Goal: Communication & Community: Answer question/provide support

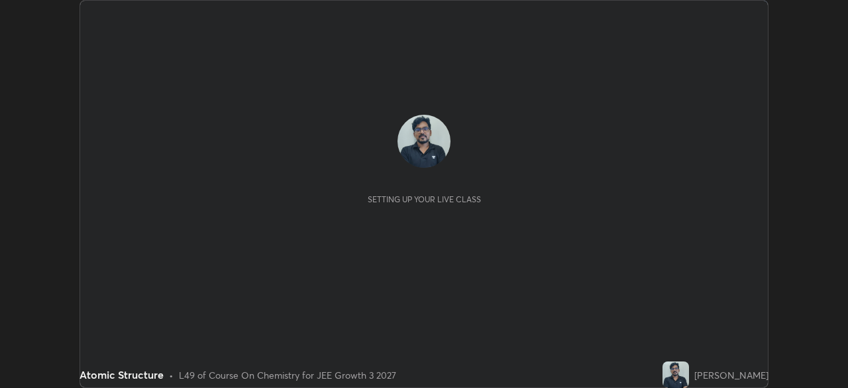
scroll to position [388, 847]
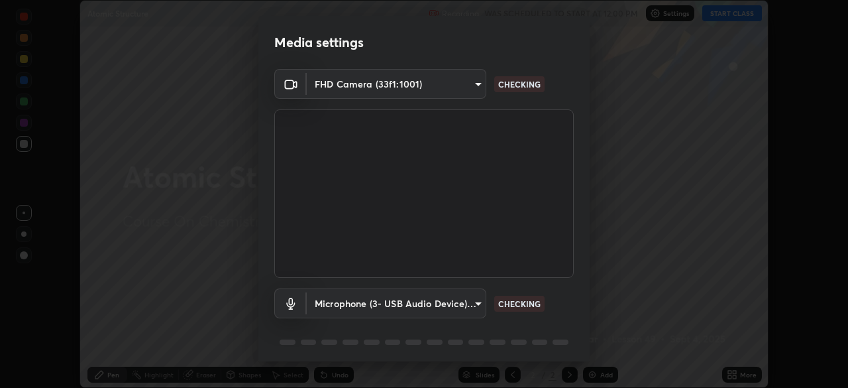
type input "00cb52ea7dbc067a4e9eba70c986ec13a5c87d59f38709f4e6374cce52915b34"
type input "c7b1e21b059f6b68da596fd68e3a8216845d0791b90de5158dbf1986436616d6"
click at [422, 93] on body "Erase all Atomic Structure Recording WAS SCHEDULED TO START AT 12:00 PM Setting…" at bounding box center [424, 194] width 848 height 388
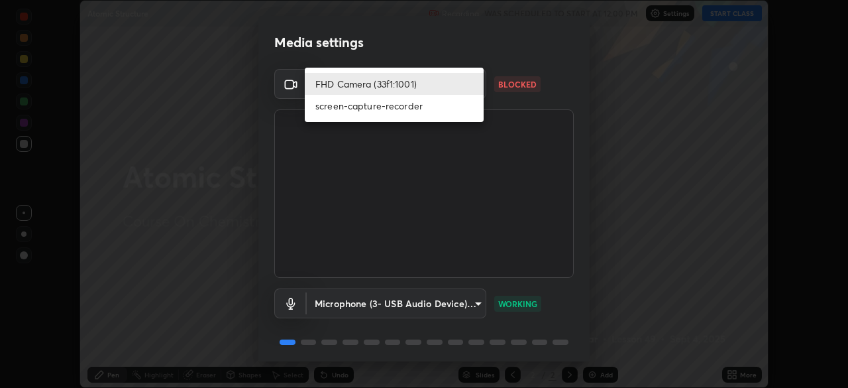
click at [387, 194] on div at bounding box center [424, 194] width 848 height 388
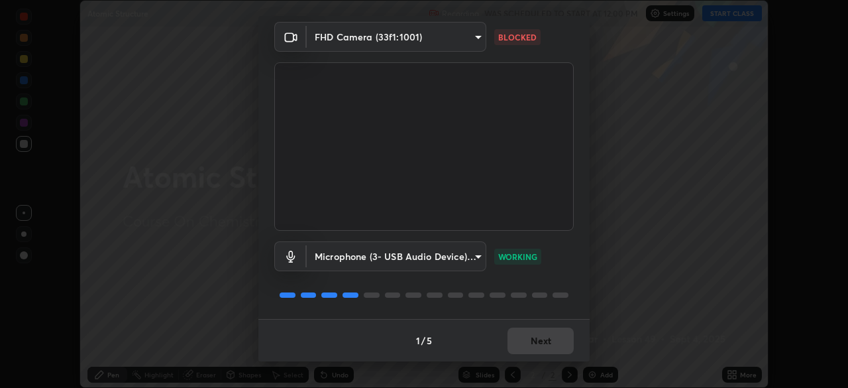
scroll to position [0, 0]
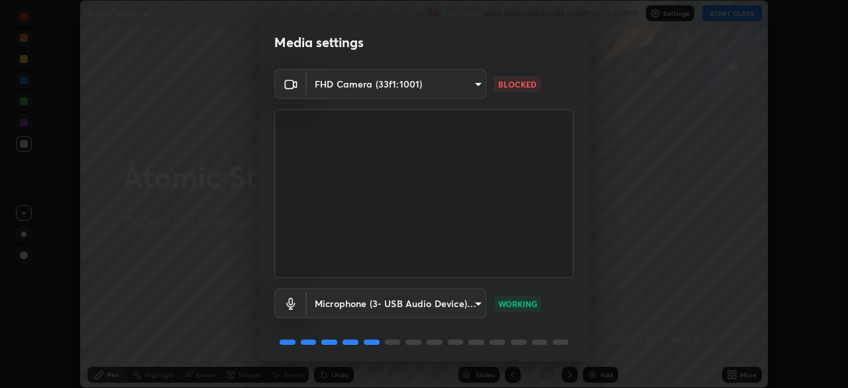
click at [501, 83] on p "BLOCKED" at bounding box center [517, 84] width 38 height 12
click at [498, 86] on p "BLOCKED" at bounding box center [517, 84] width 38 height 12
click at [464, 86] on body "Erase all Atomic Structure Recording WAS SCHEDULED TO START AT 12:00 PM Setting…" at bounding box center [424, 194] width 848 height 388
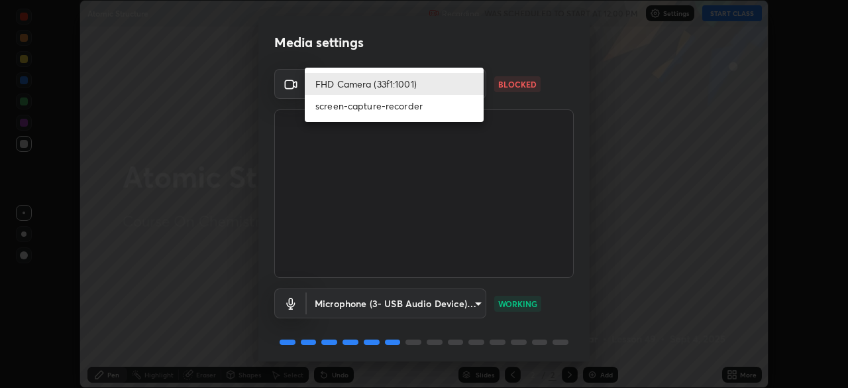
click at [437, 108] on li "screen-capture-recorder" at bounding box center [394, 106] width 179 height 22
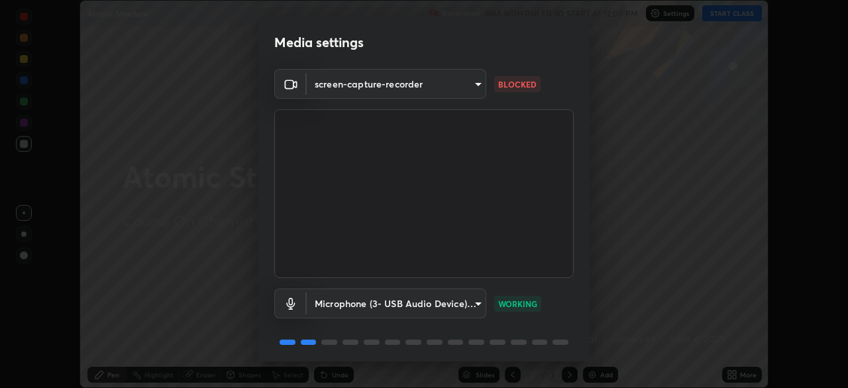
click at [384, 88] on body "Erase all Atomic Structure Recording WAS SCHEDULED TO START AT 12:00 PM Setting…" at bounding box center [424, 194] width 848 height 388
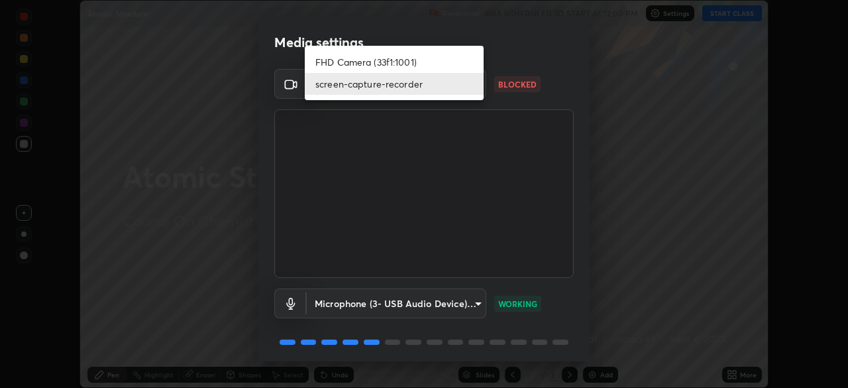
click at [371, 62] on li "FHD Camera (33f1:1001)" at bounding box center [394, 62] width 179 height 22
type input "00cb52ea7dbc067a4e9eba70c986ec13a5c87d59f38709f4e6374cce52915b34"
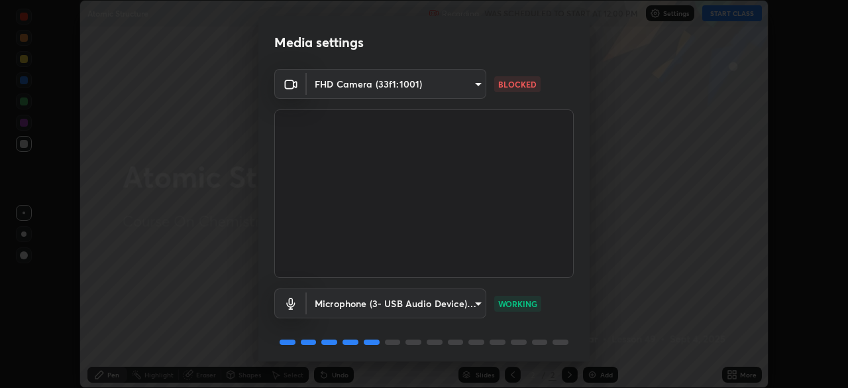
click at [317, 220] on video at bounding box center [423, 193] width 299 height 168
click at [313, 220] on video at bounding box center [423, 193] width 299 height 168
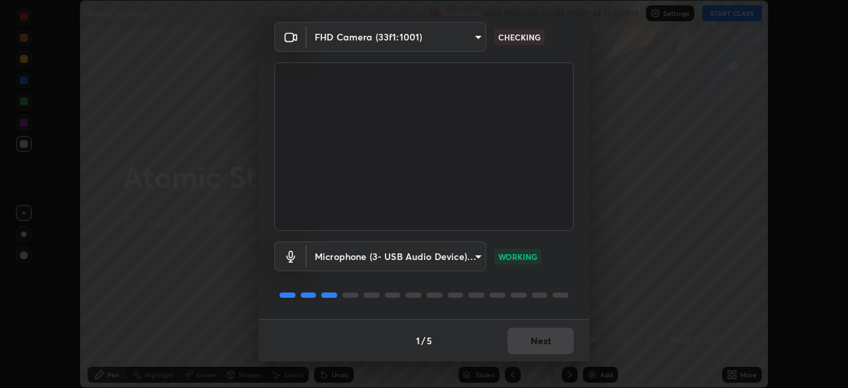
click at [512, 336] on div "1 / 5 Next" at bounding box center [423, 340] width 331 height 42
click at [511, 340] on div "1 / 5 Next" at bounding box center [423, 340] width 331 height 42
click at [510, 335] on div "1 / 5 Next" at bounding box center [423, 340] width 331 height 42
click at [525, 335] on button "Next" at bounding box center [541, 340] width 66 height 27
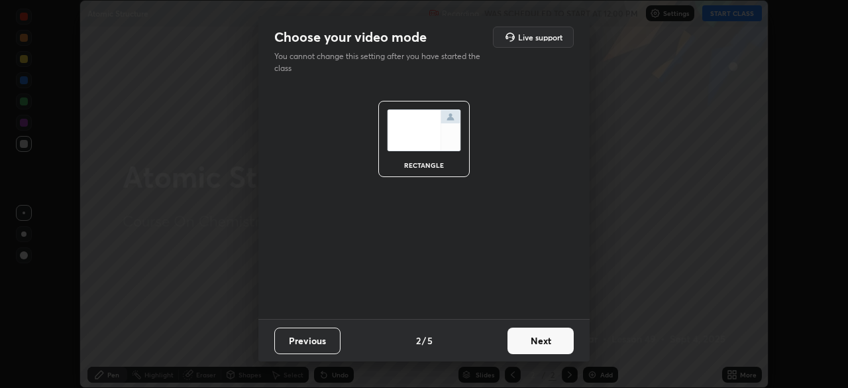
scroll to position [0, 0]
click at [531, 338] on button "Next" at bounding box center [541, 340] width 66 height 27
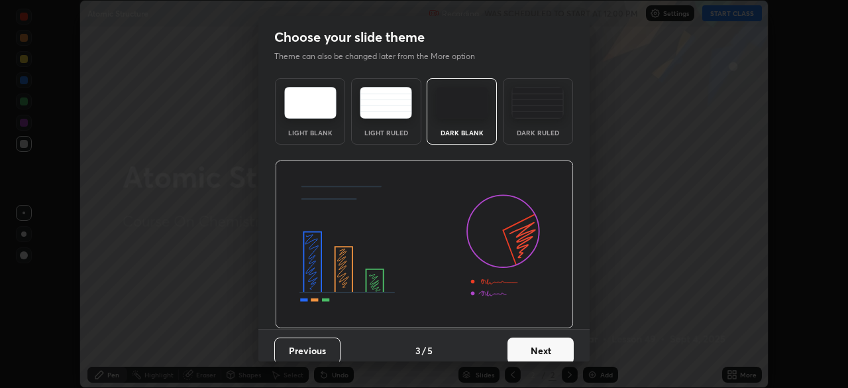
click at [528, 343] on button "Next" at bounding box center [541, 350] width 66 height 27
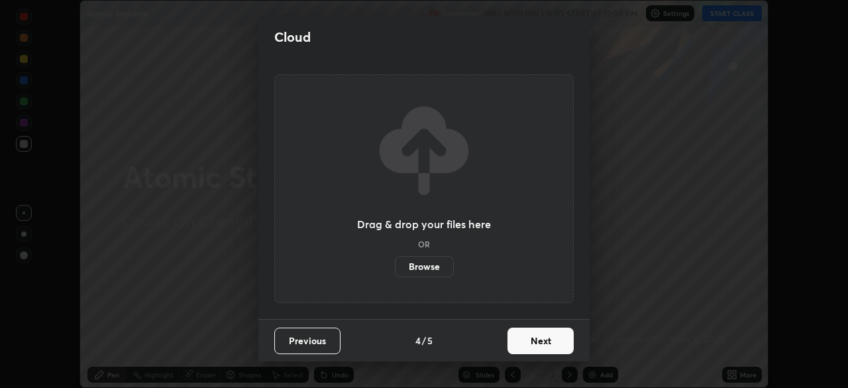
click at [309, 338] on button "Previous" at bounding box center [307, 340] width 66 height 27
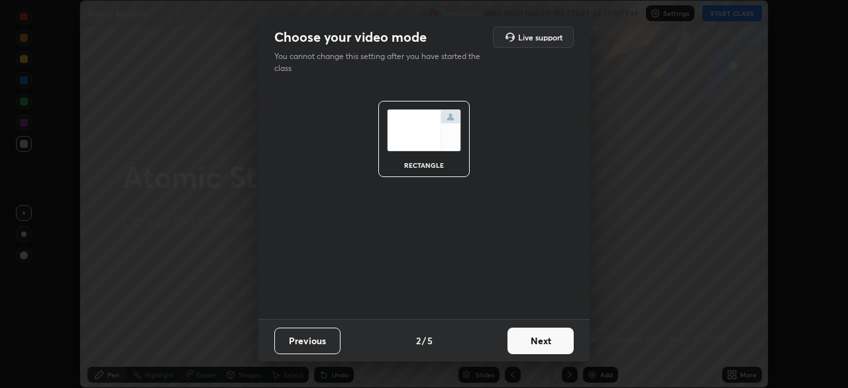
click at [311, 339] on button "Previous" at bounding box center [307, 340] width 66 height 27
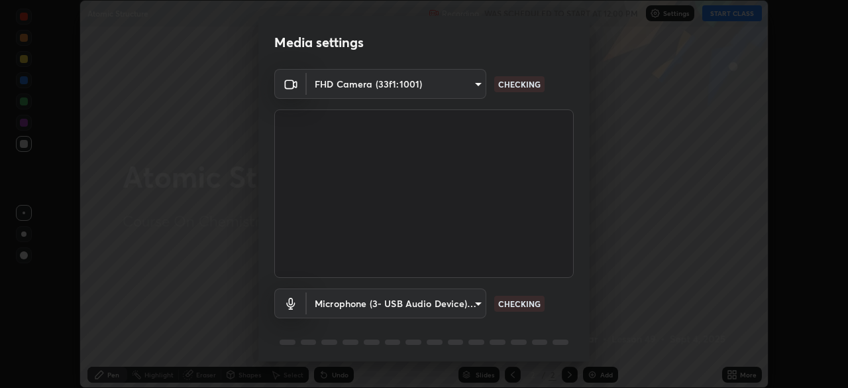
click at [311, 341] on div at bounding box center [309, 341] width 16 height 5
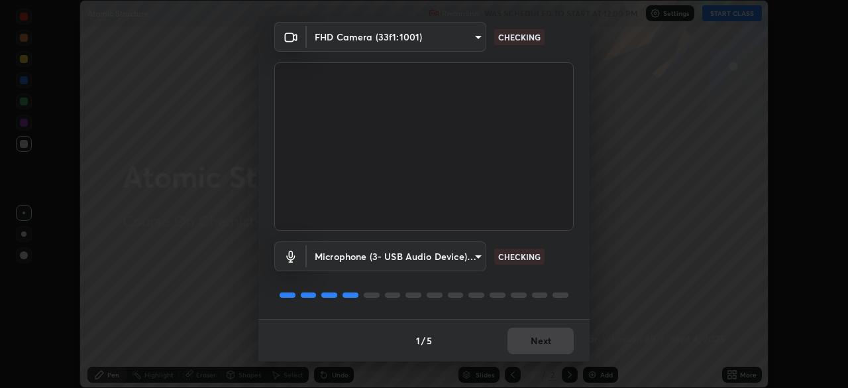
click at [543, 342] on div "1 / 5 Next" at bounding box center [423, 340] width 331 height 42
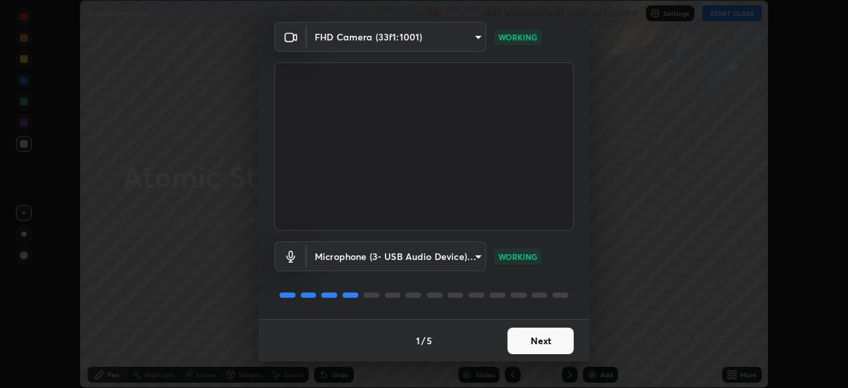
click at [527, 339] on button "Next" at bounding box center [541, 340] width 66 height 27
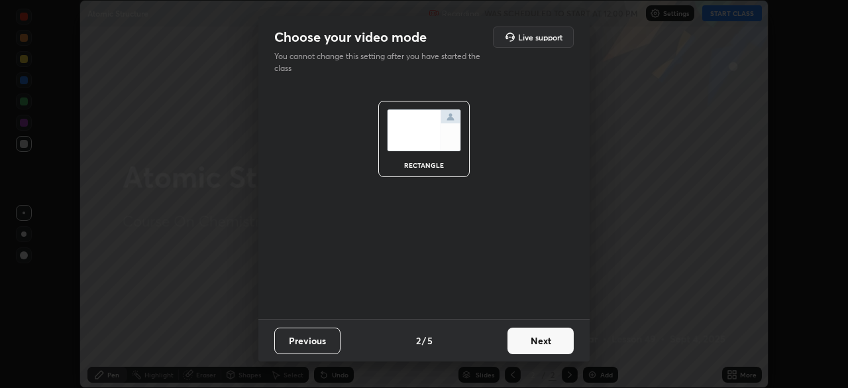
click at [535, 338] on button "Next" at bounding box center [541, 340] width 66 height 27
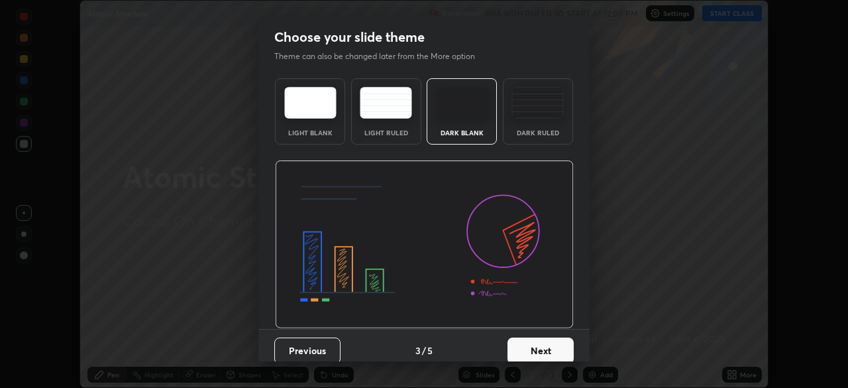
click at [537, 346] on button "Next" at bounding box center [541, 350] width 66 height 27
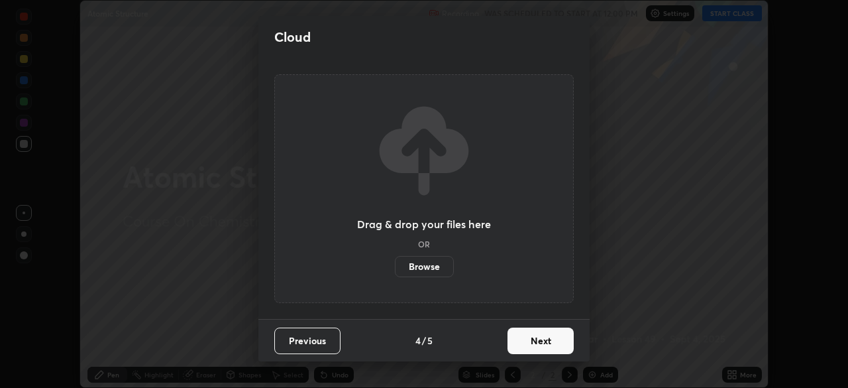
click at [539, 337] on button "Next" at bounding box center [541, 340] width 66 height 27
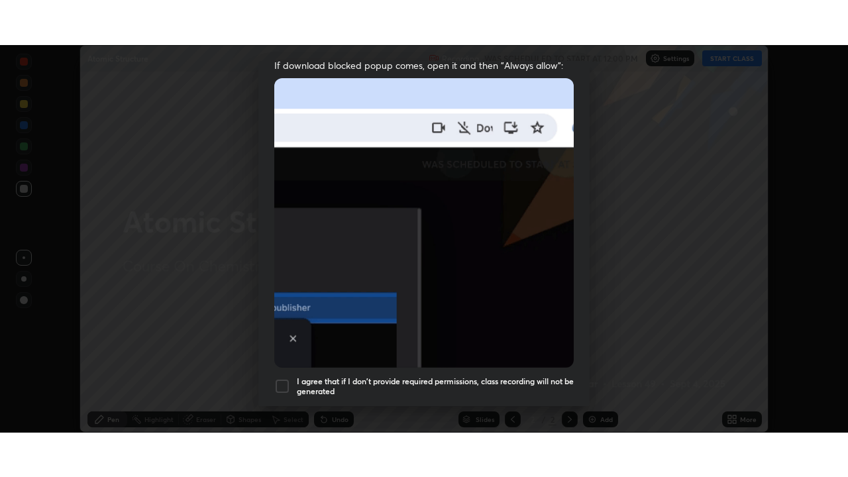
scroll to position [317, 0]
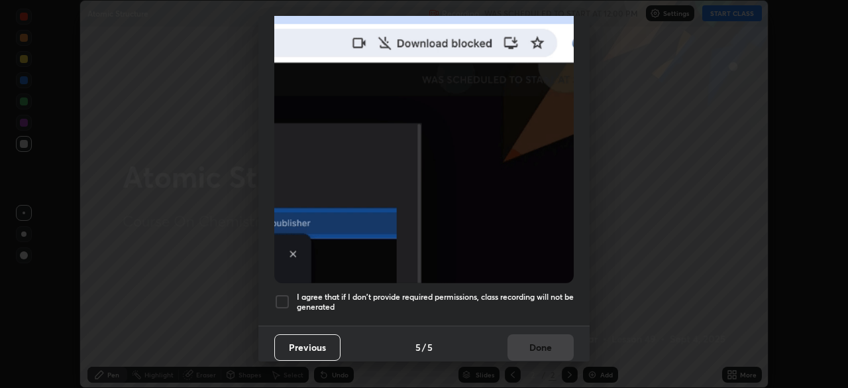
click at [280, 294] on div at bounding box center [282, 302] width 16 height 16
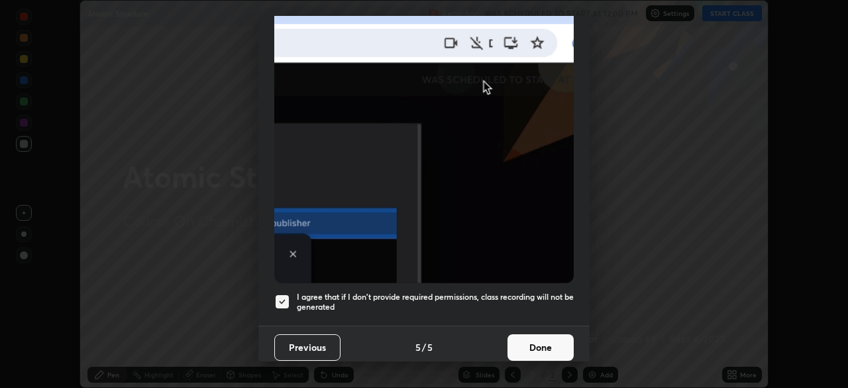
click at [529, 339] on button "Done" at bounding box center [541, 347] width 66 height 27
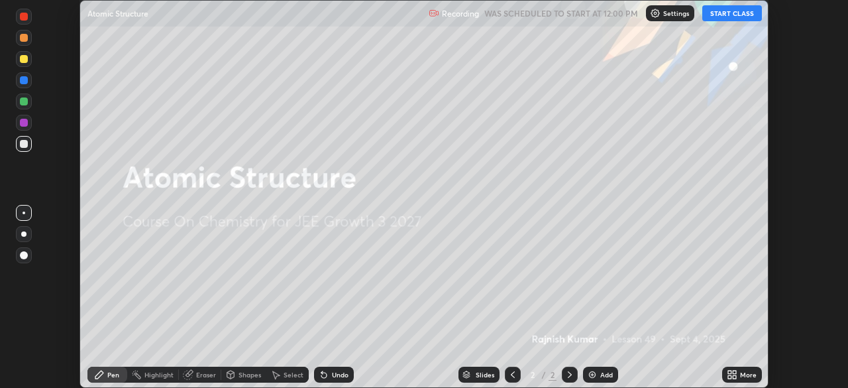
click at [742, 14] on button "START CLASS" at bounding box center [732, 13] width 60 height 16
click at [734, 376] on icon at bounding box center [734, 376] width 3 height 3
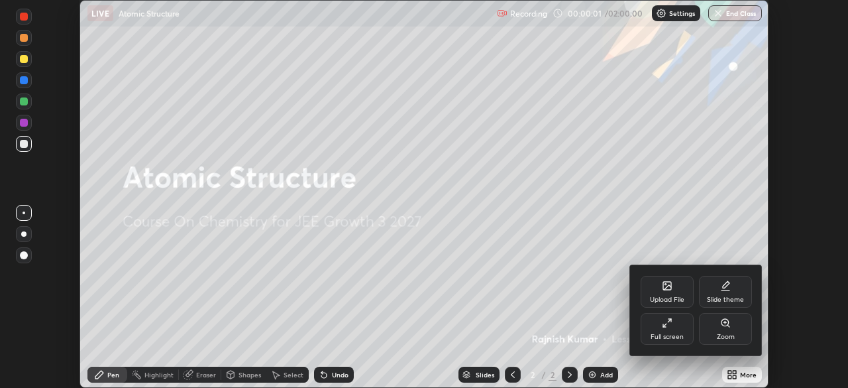
click at [670, 327] on icon at bounding box center [667, 322] width 11 height 11
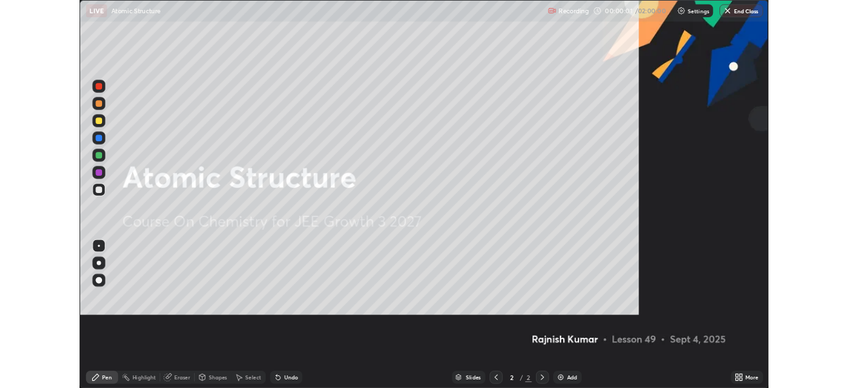
scroll to position [477, 848]
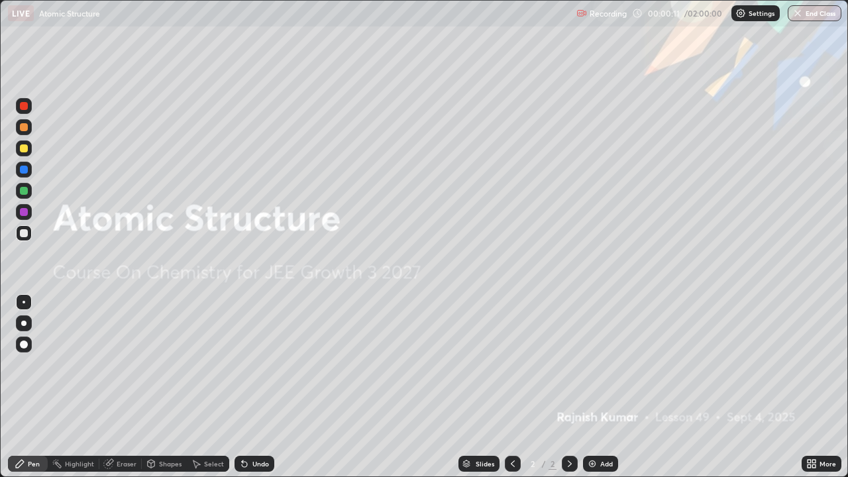
click at [605, 387] on div "Add" at bounding box center [606, 463] width 13 height 7
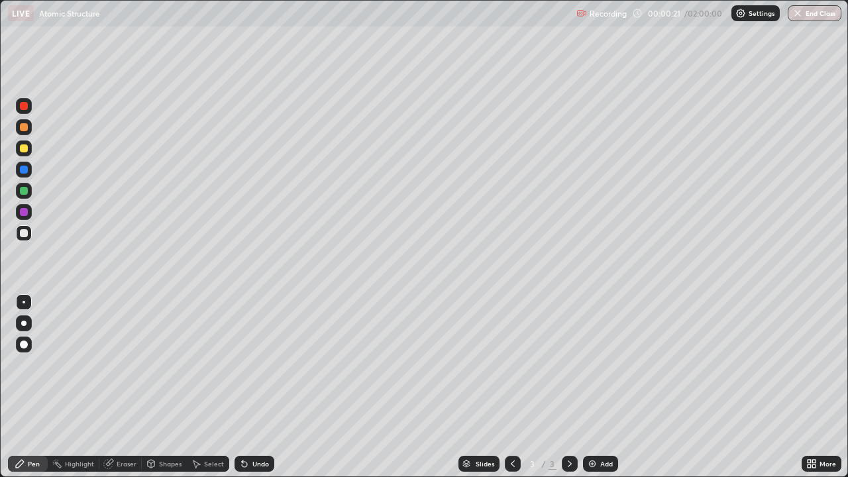
click at [812, 387] on icon at bounding box center [811, 464] width 11 height 11
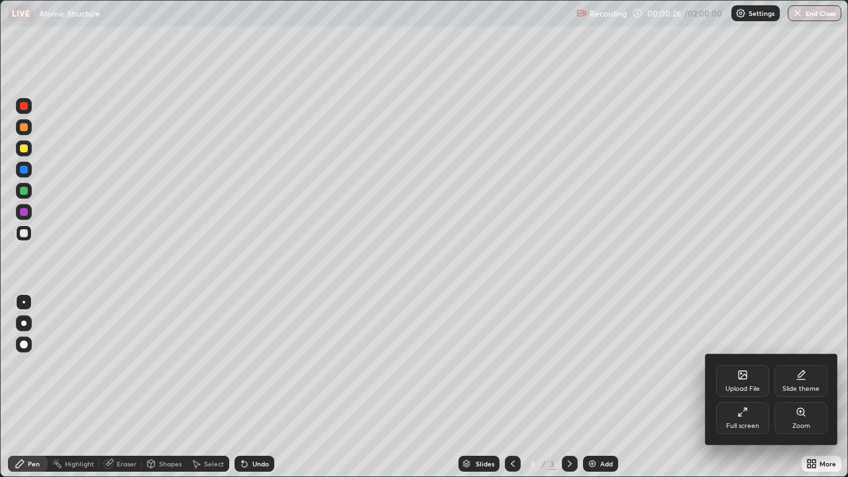
click at [740, 383] on div "Upload File" at bounding box center [742, 381] width 53 height 32
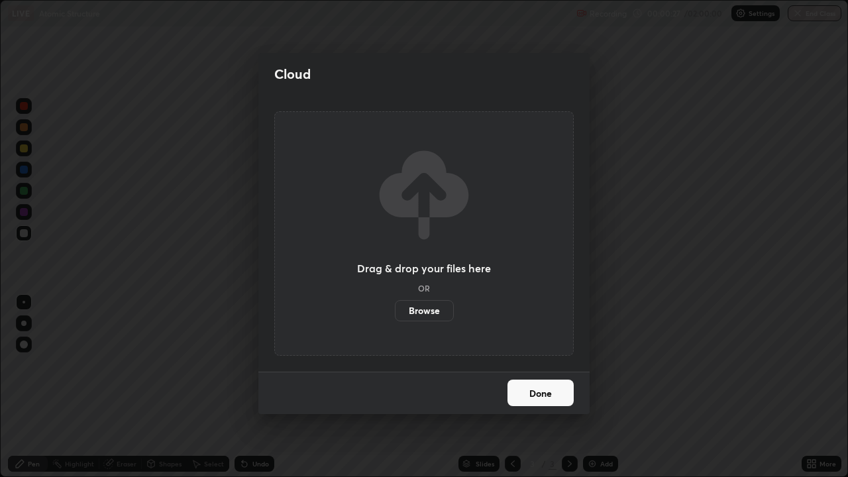
click at [423, 307] on label "Browse" at bounding box center [424, 310] width 59 height 21
click at [395, 307] on input "Browse" at bounding box center [395, 310] width 0 height 21
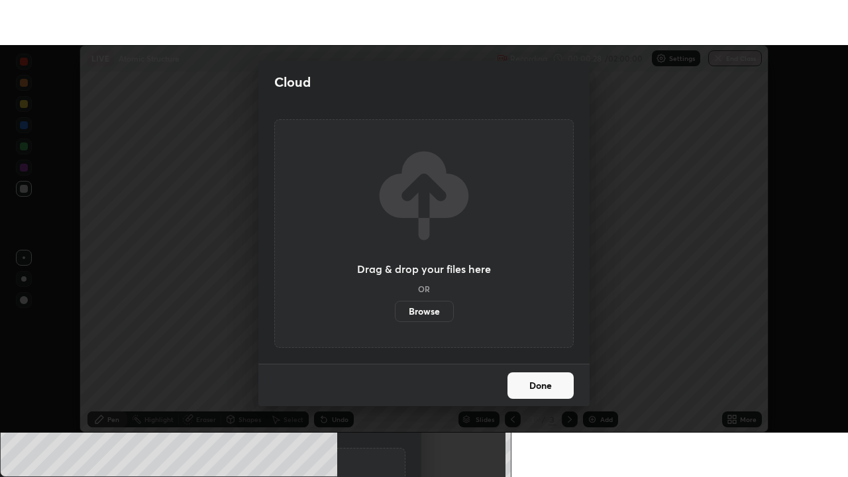
scroll to position [65870, 65410]
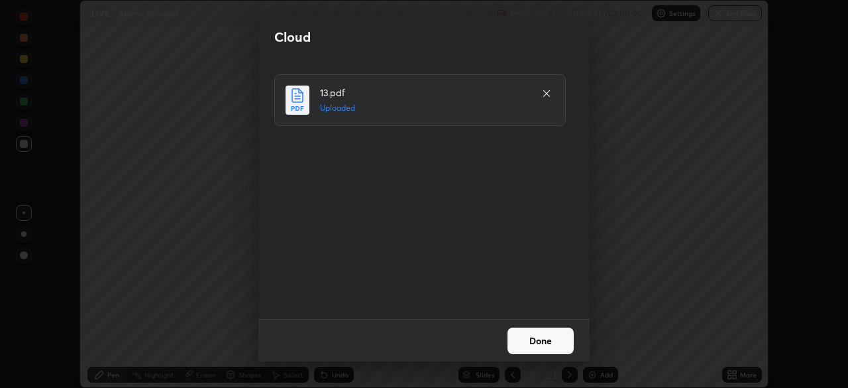
click at [557, 346] on button "Done" at bounding box center [541, 340] width 66 height 27
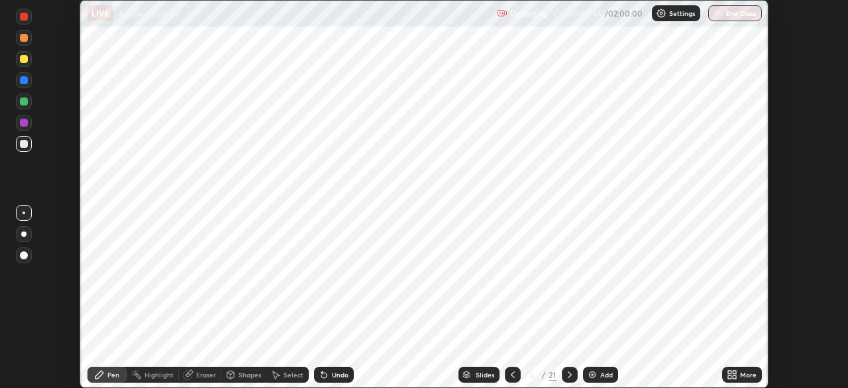
click at [733, 375] on icon at bounding box center [734, 376] width 3 height 3
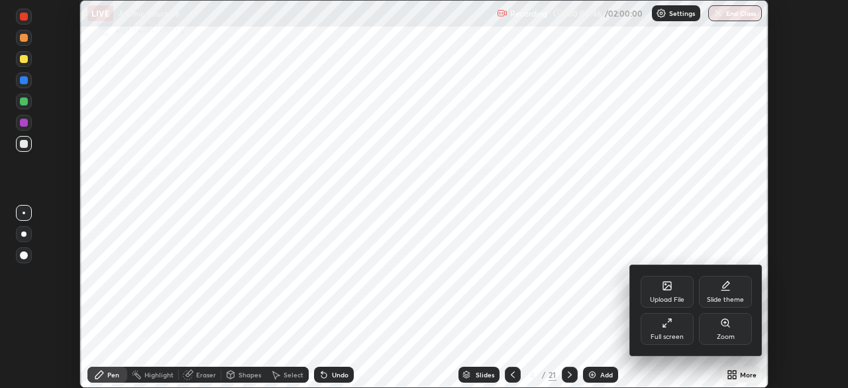
click at [671, 330] on div "Full screen" at bounding box center [667, 329] width 53 height 32
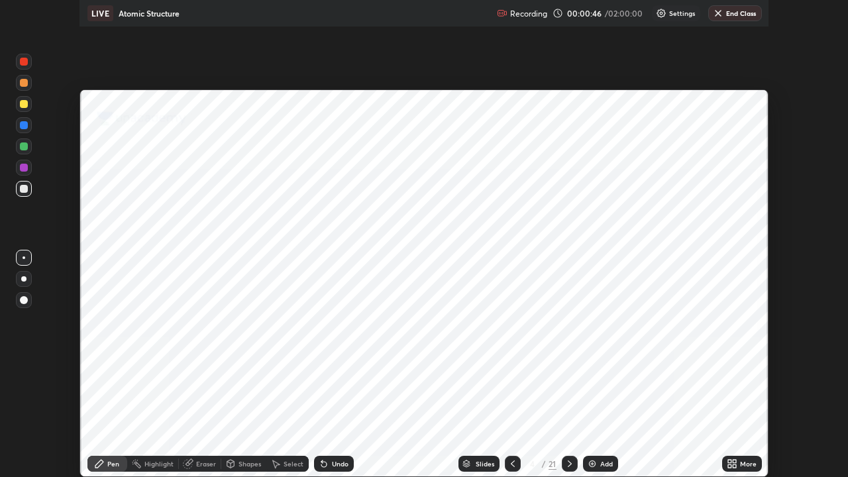
scroll to position [477, 848]
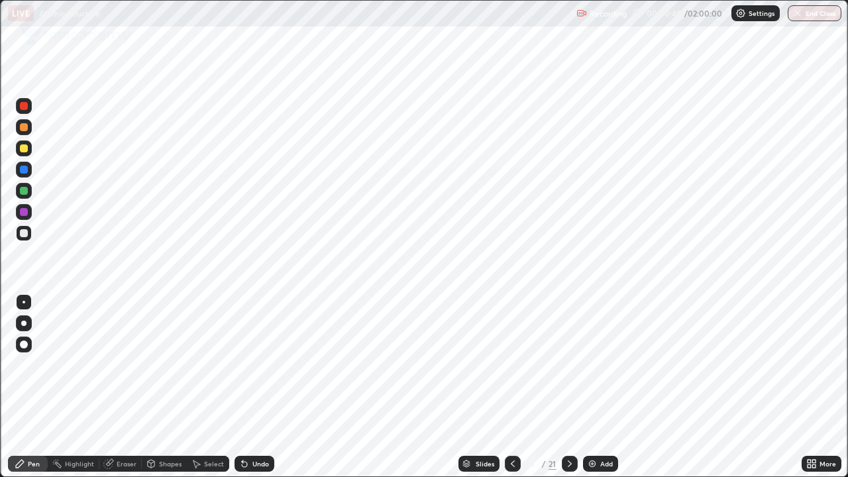
click at [568, 387] on icon at bounding box center [570, 464] width 11 height 11
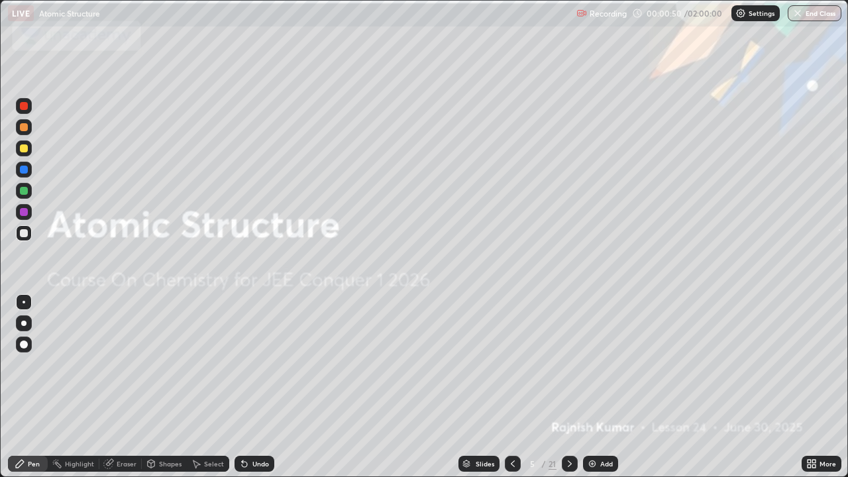
click at [570, 387] on icon at bounding box center [570, 463] width 4 height 7
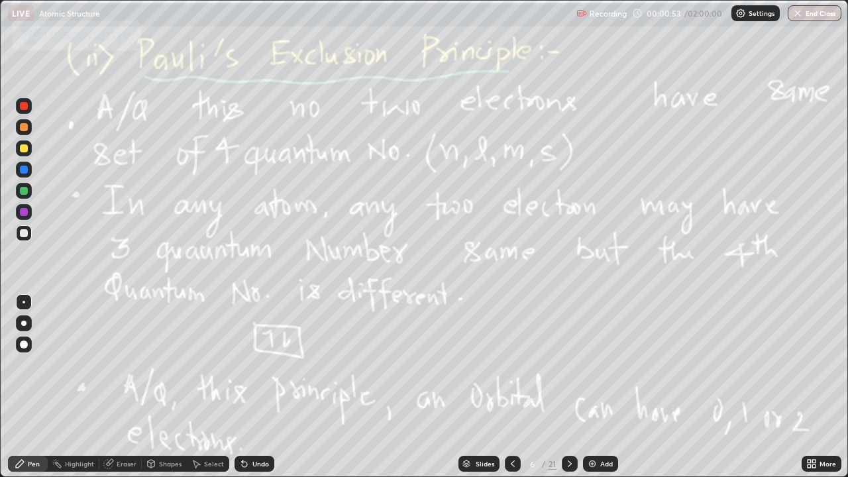
click at [565, 387] on icon at bounding box center [570, 464] width 11 height 11
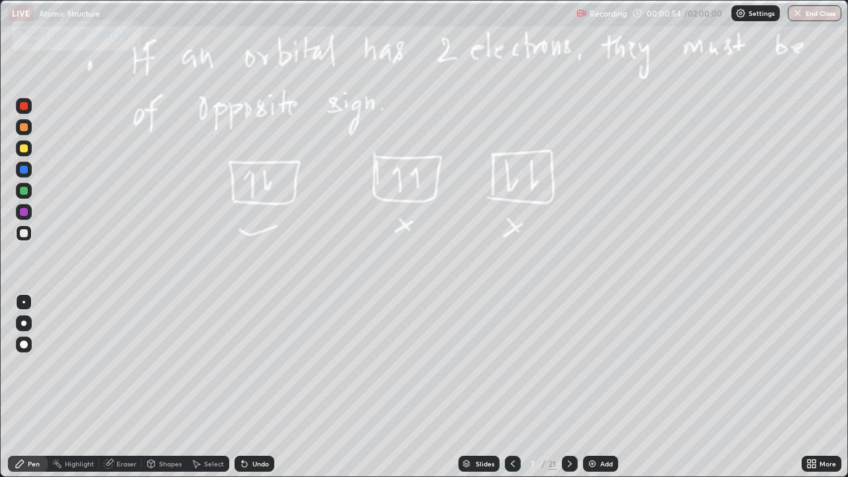
click at [568, 387] on icon at bounding box center [570, 464] width 11 height 11
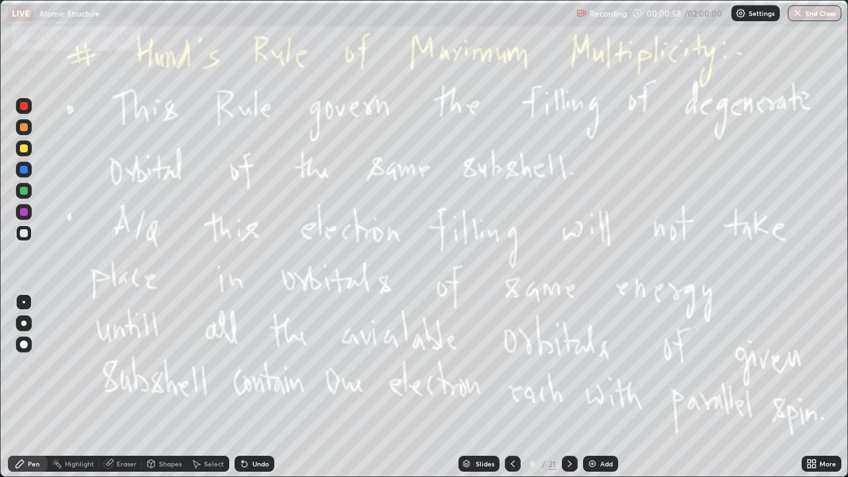
click at [484, 387] on div "Slides" at bounding box center [479, 464] width 41 height 16
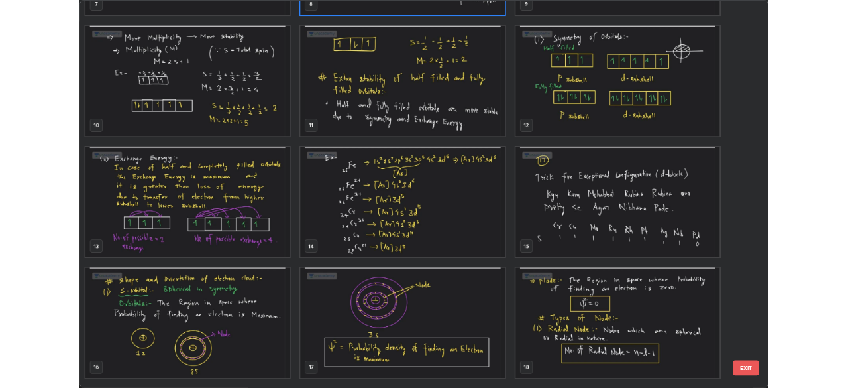
scroll to position [423, 0]
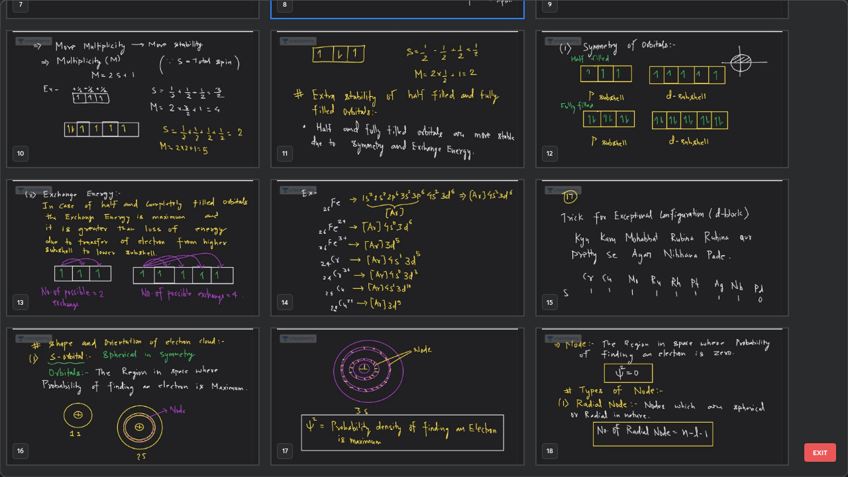
click at [306, 234] on img "grid" at bounding box center [397, 248] width 251 height 136
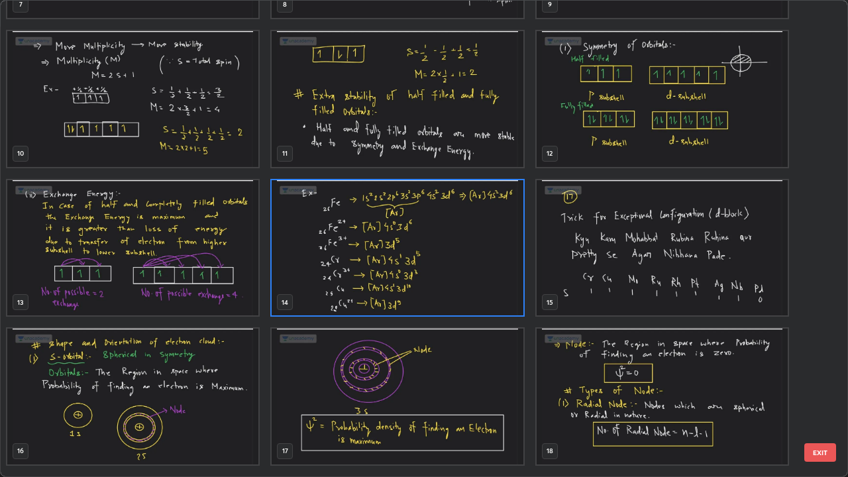
click at [311, 241] on img "grid" at bounding box center [397, 248] width 251 height 136
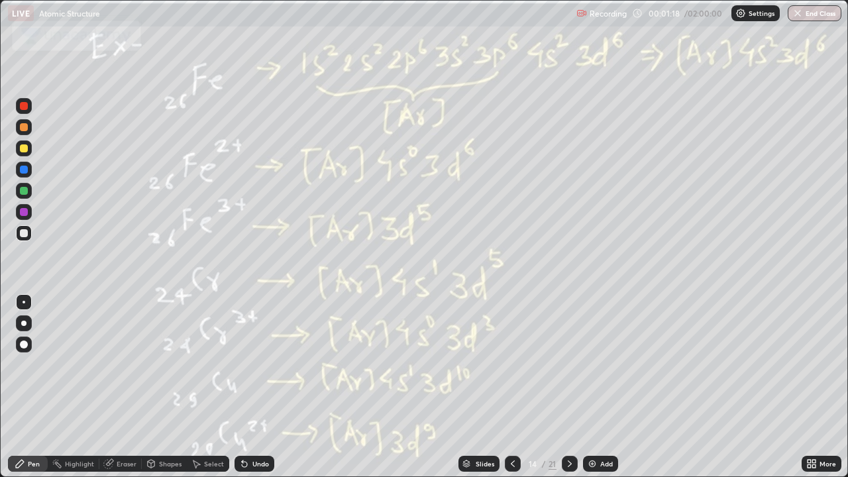
click at [311, 245] on img "grid" at bounding box center [397, 248] width 251 height 136
click at [511, 387] on icon at bounding box center [513, 463] width 4 height 7
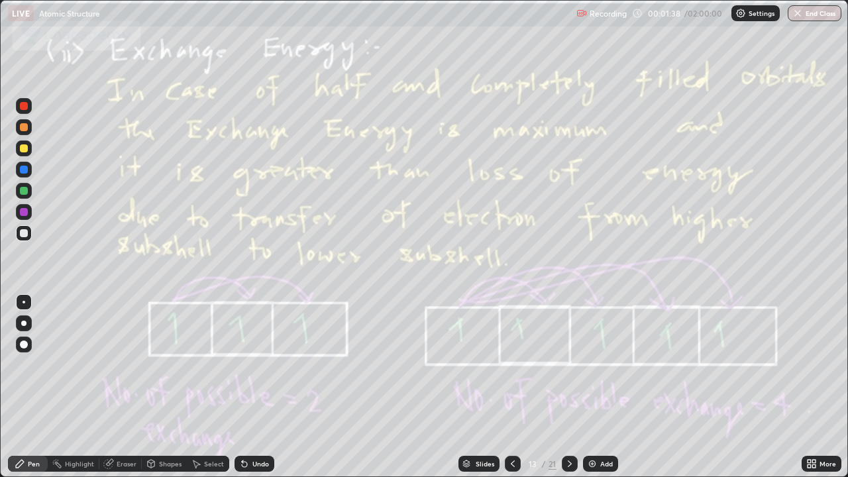
click at [600, 387] on div "Add" at bounding box center [606, 463] width 13 height 7
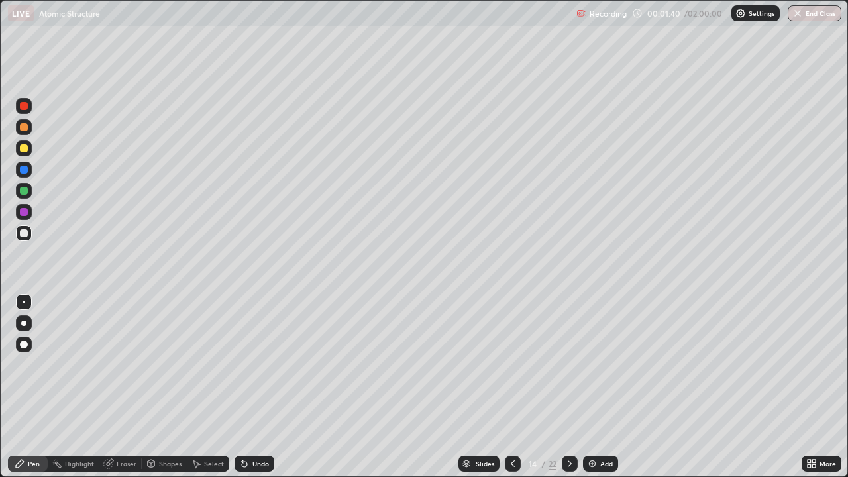
click at [25, 148] on div at bounding box center [24, 148] width 8 height 8
click at [21, 344] on div at bounding box center [24, 345] width 8 height 8
click at [27, 191] on div at bounding box center [24, 191] width 8 height 8
click at [25, 212] on div at bounding box center [24, 212] width 8 height 8
click at [23, 233] on div at bounding box center [24, 233] width 8 height 8
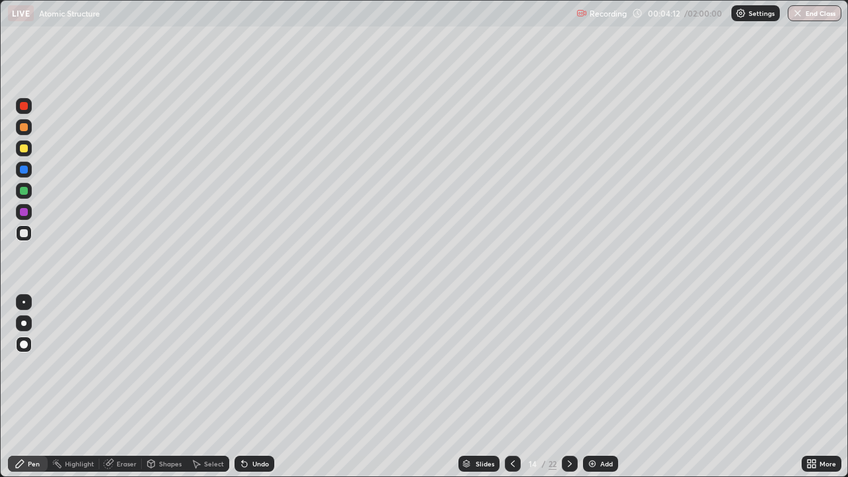
click at [250, 387] on div "Undo" at bounding box center [255, 464] width 40 height 16
click at [247, 387] on icon at bounding box center [244, 464] width 11 height 11
click at [200, 387] on icon at bounding box center [196, 464] width 11 height 11
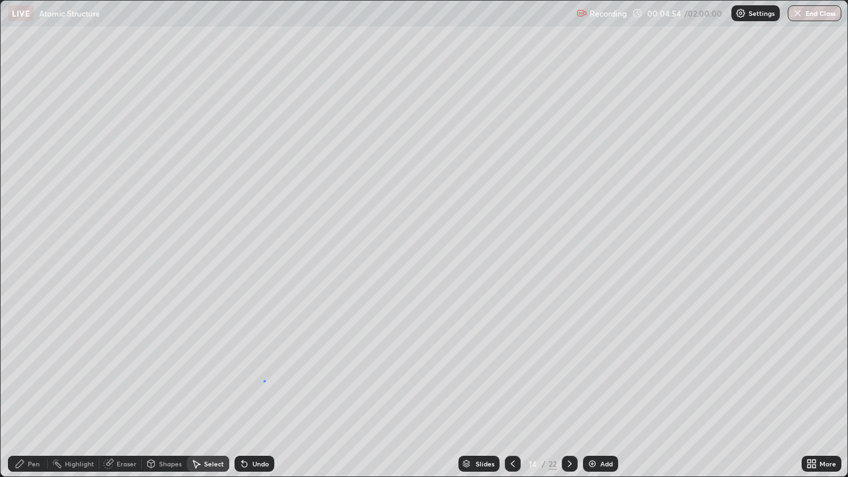
click at [264, 380] on div "0 ° Undo Copy Duplicate Duplicate to new slide Delete" at bounding box center [424, 239] width 847 height 476
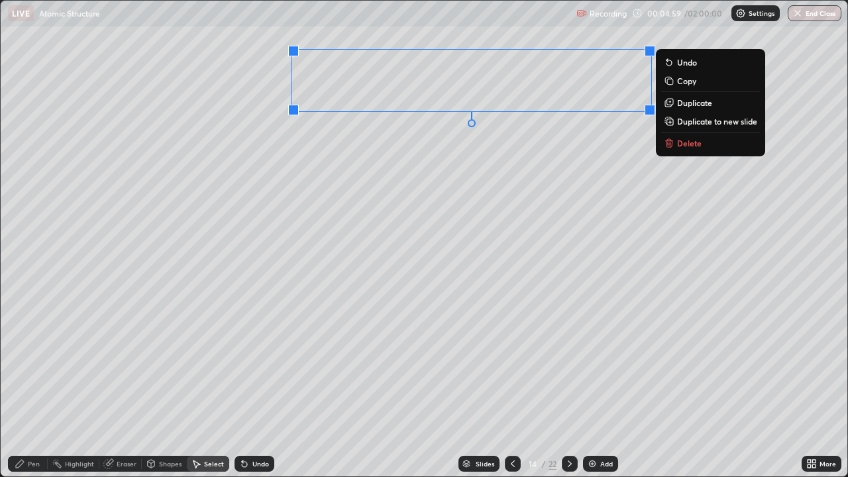
click at [687, 81] on p "Copy" at bounding box center [686, 81] width 19 height 11
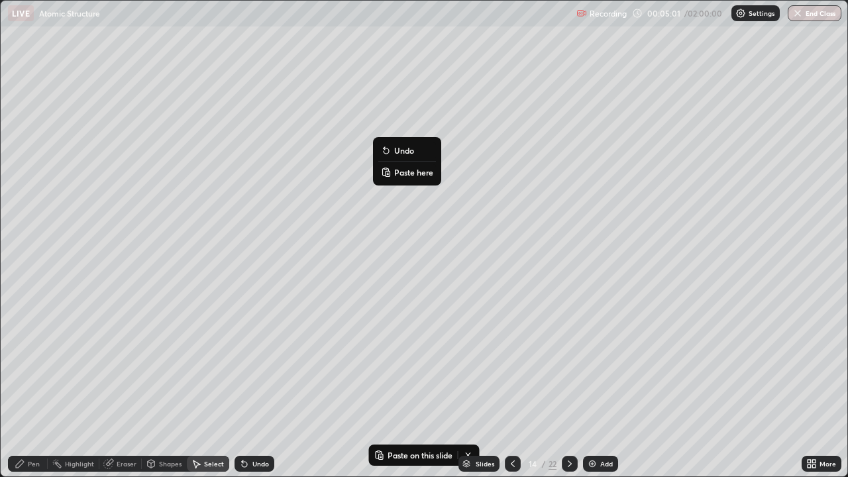
click at [403, 170] on p "Paste here" at bounding box center [413, 172] width 39 height 11
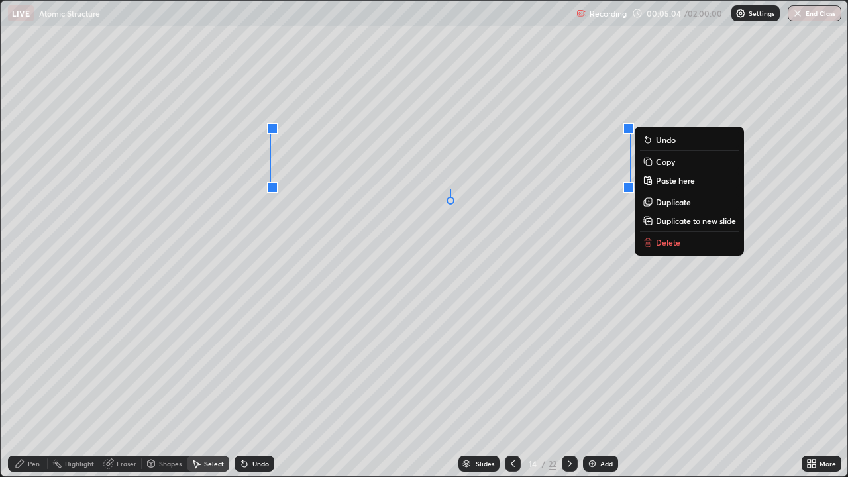
click at [316, 284] on div "0 ° Undo Copy Paste here Duplicate Duplicate to new slide Delete" at bounding box center [424, 239] width 847 height 476
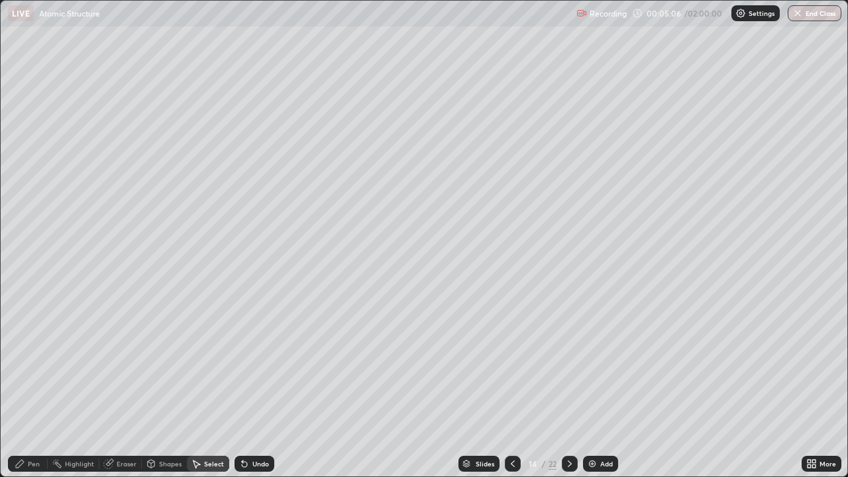
click at [122, 387] on div "Eraser" at bounding box center [127, 463] width 20 height 7
click at [34, 387] on div "Pen" at bounding box center [34, 463] width 12 height 7
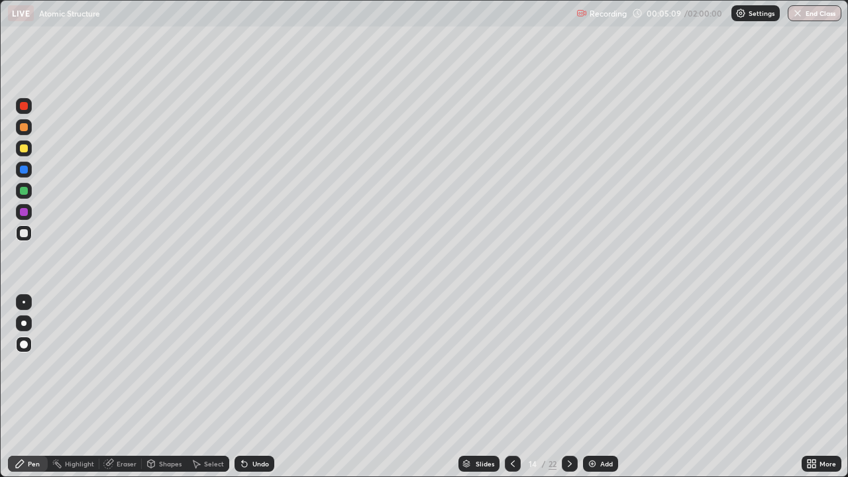
click at [29, 148] on div at bounding box center [24, 148] width 16 height 16
click at [129, 387] on div "Eraser" at bounding box center [127, 463] width 20 height 7
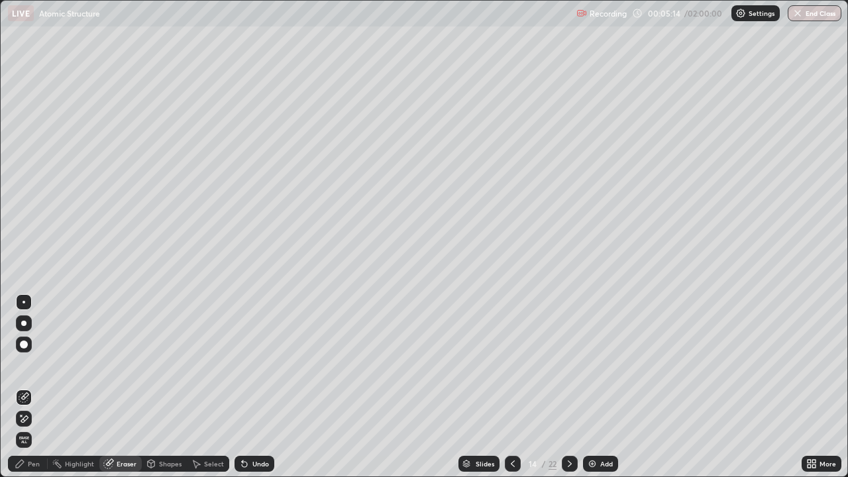
click at [34, 387] on div "Pen" at bounding box center [34, 463] width 12 height 7
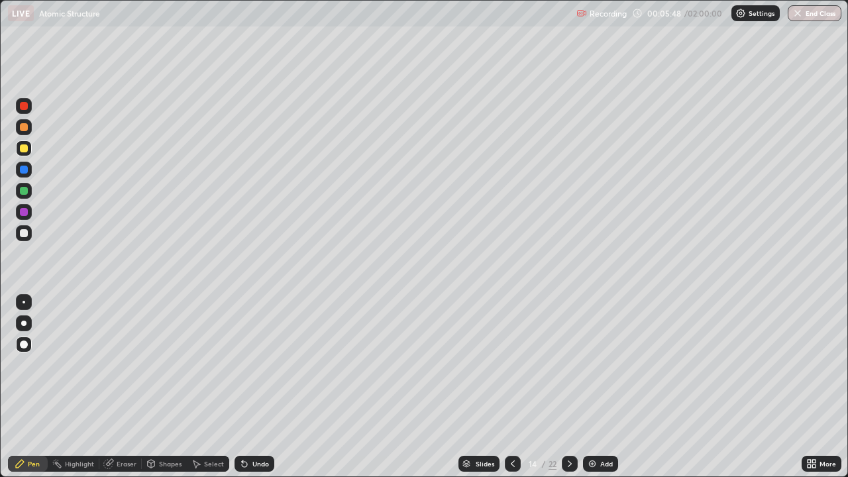
click at [27, 191] on div at bounding box center [24, 191] width 8 height 8
click at [27, 150] on div at bounding box center [24, 148] width 8 height 8
click at [809, 387] on icon at bounding box center [809, 461] width 3 height 3
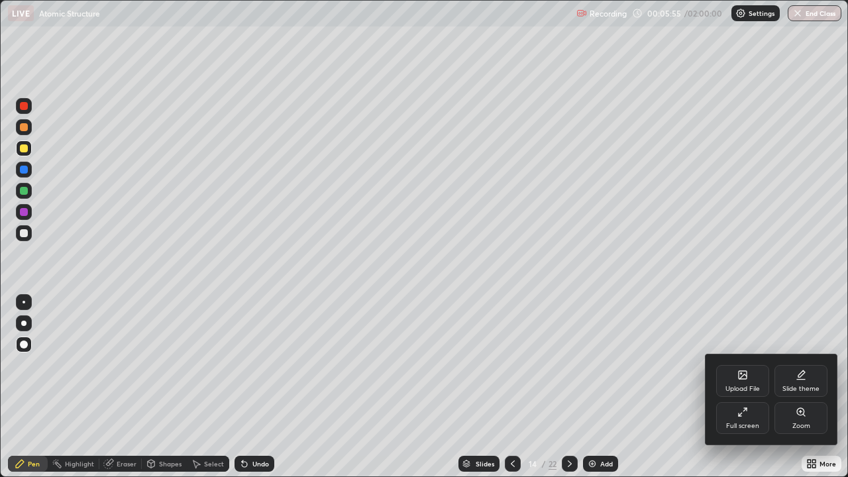
click at [743, 387] on icon at bounding box center [744, 409] width 3 height 3
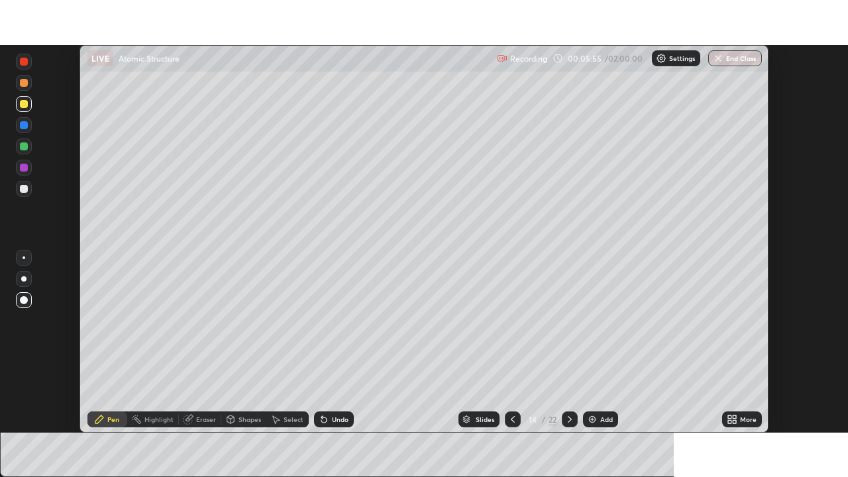
scroll to position [65870, 65410]
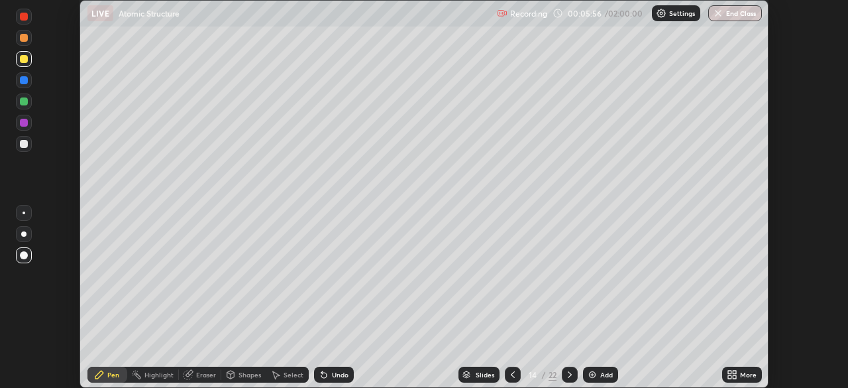
click at [738, 368] on div "More" at bounding box center [742, 374] width 40 height 16
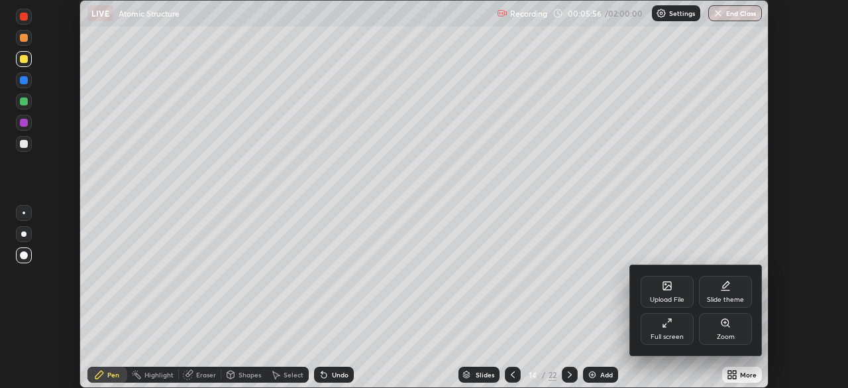
click at [670, 333] on div "Full screen" at bounding box center [667, 336] width 33 height 7
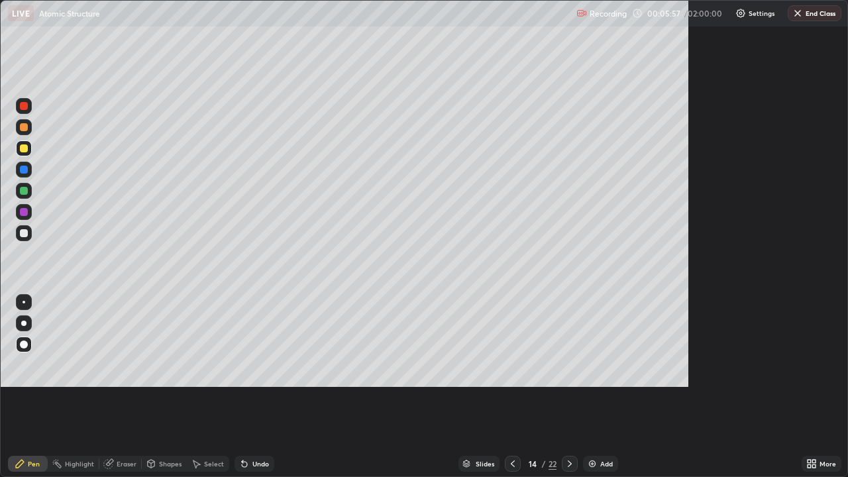
scroll to position [477, 848]
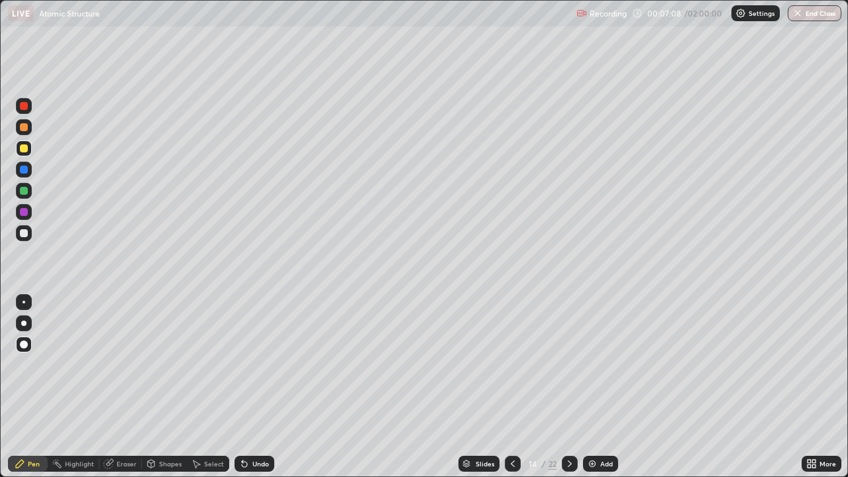
click at [511, 387] on icon at bounding box center [513, 464] width 11 height 11
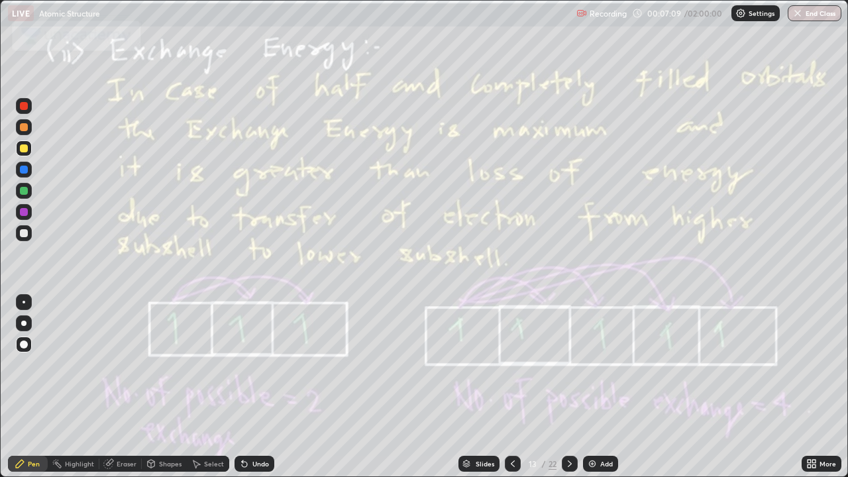
click at [511, 387] on icon at bounding box center [513, 464] width 11 height 11
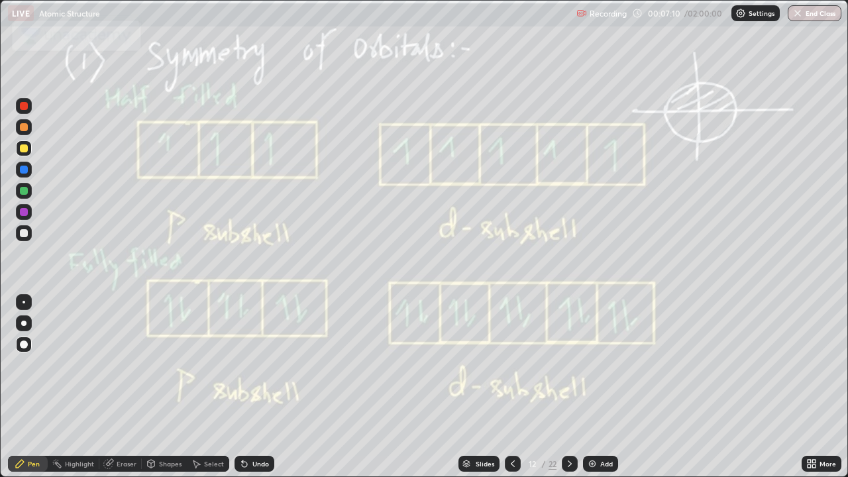
click at [505, 387] on div at bounding box center [513, 464] width 16 height 16
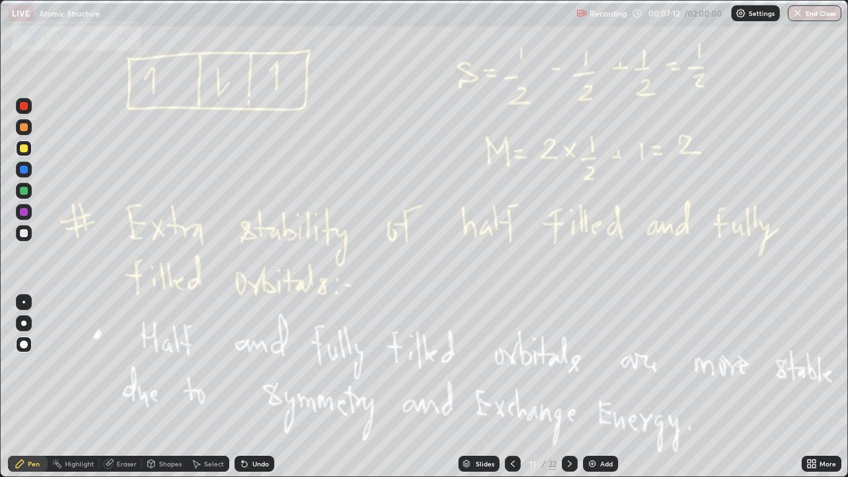
click at [511, 387] on icon at bounding box center [513, 464] width 11 height 11
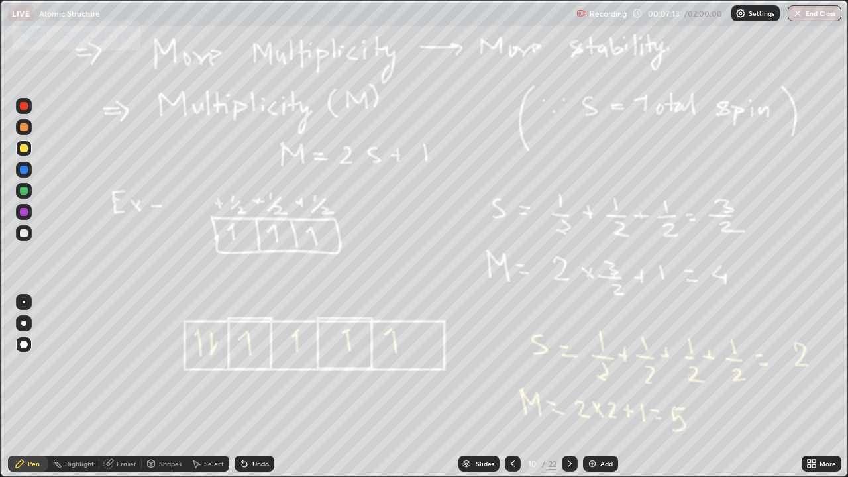
click at [509, 387] on icon at bounding box center [513, 464] width 11 height 11
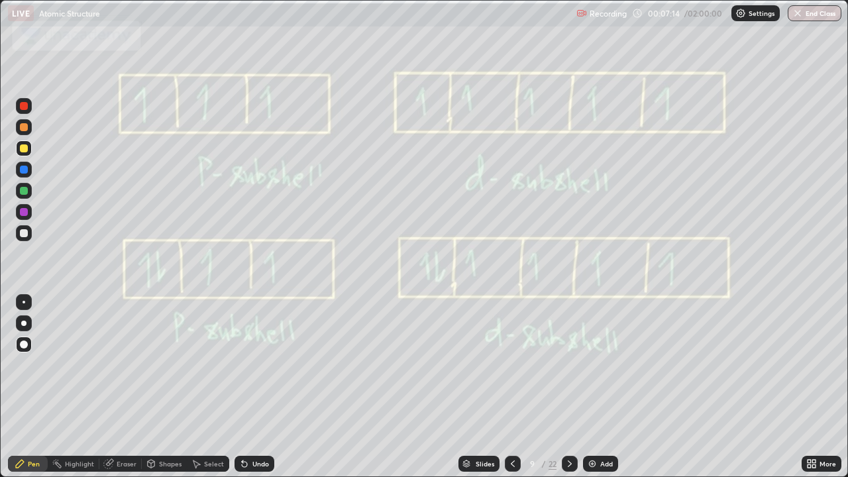
click at [542, 387] on div "/" at bounding box center [544, 464] width 4 height 8
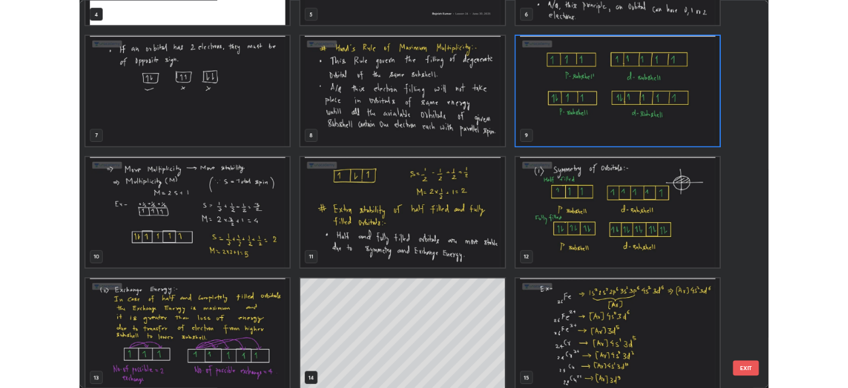
scroll to position [268, 0]
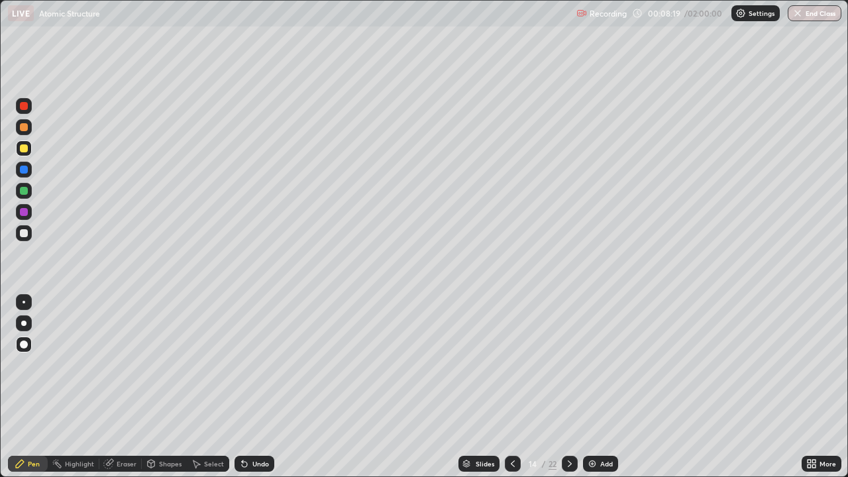
click at [602, 387] on div "Add" at bounding box center [600, 464] width 35 height 16
click at [511, 387] on icon at bounding box center [512, 464] width 11 height 11
click at [242, 387] on icon at bounding box center [244, 464] width 5 height 5
click at [258, 387] on div "Undo" at bounding box center [260, 463] width 17 height 7
click at [257, 387] on div "Undo" at bounding box center [260, 463] width 17 height 7
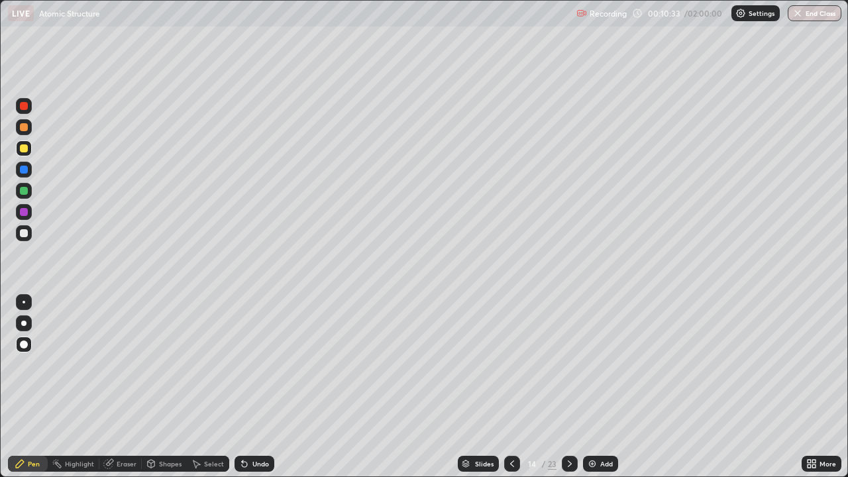
click at [253, 387] on div "Undo" at bounding box center [260, 463] width 17 height 7
click at [254, 387] on div "Undo" at bounding box center [260, 463] width 17 height 7
click at [570, 387] on icon at bounding box center [570, 464] width 11 height 11
click at [563, 387] on div at bounding box center [570, 464] width 16 height 16
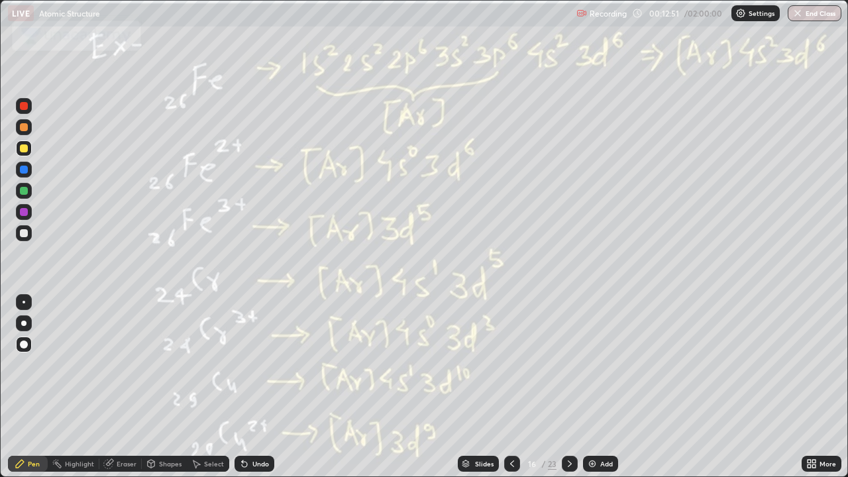
click at [510, 387] on icon at bounding box center [512, 464] width 11 height 11
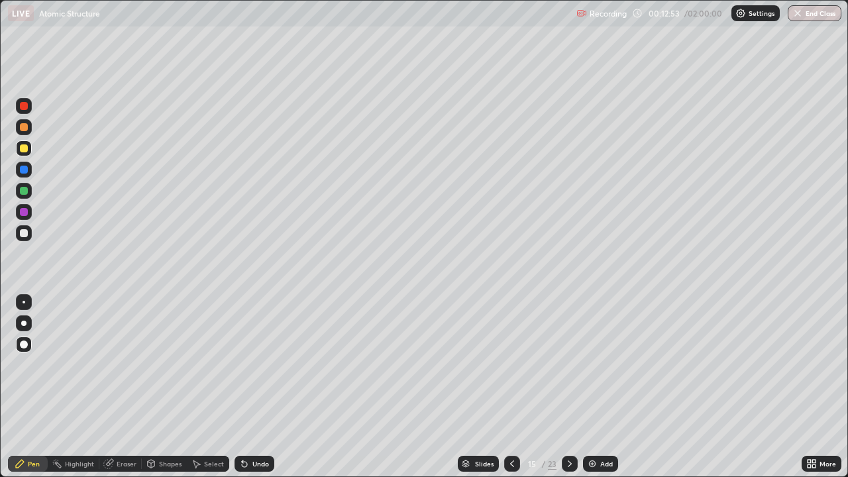
click at [511, 387] on icon at bounding box center [512, 464] width 11 height 11
click at [568, 387] on icon at bounding box center [570, 464] width 11 height 11
click at [25, 233] on div at bounding box center [24, 233] width 8 height 8
click at [252, 387] on div "Undo" at bounding box center [255, 464] width 40 height 16
click at [23, 191] on div at bounding box center [24, 191] width 8 height 8
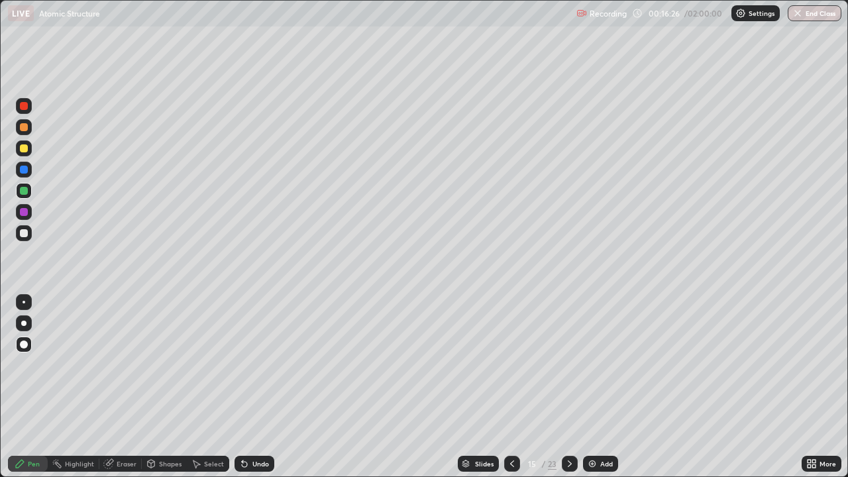
click at [258, 387] on div "Undo" at bounding box center [255, 464] width 40 height 16
click at [602, 387] on div "Add" at bounding box center [606, 463] width 13 height 7
click at [249, 387] on div "Undo" at bounding box center [255, 464] width 40 height 16
click at [24, 147] on div at bounding box center [24, 148] width 8 height 8
click at [570, 387] on div at bounding box center [570, 464] width 16 height 16
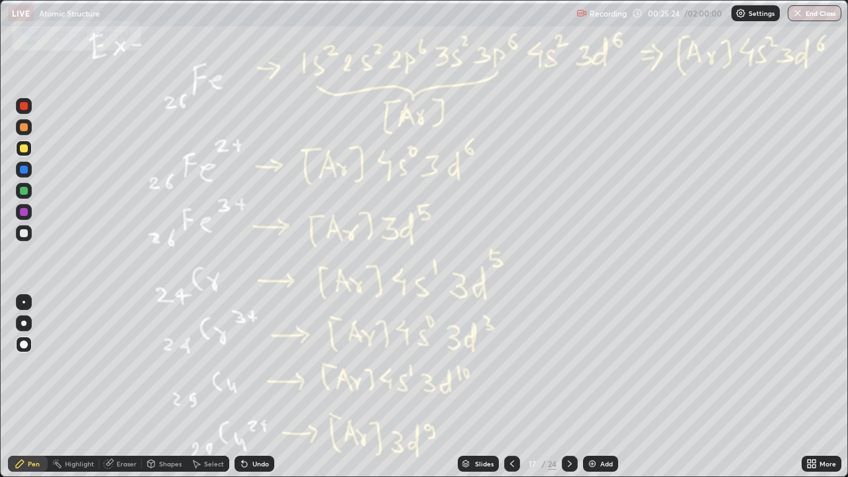
click at [569, 387] on icon at bounding box center [570, 464] width 11 height 11
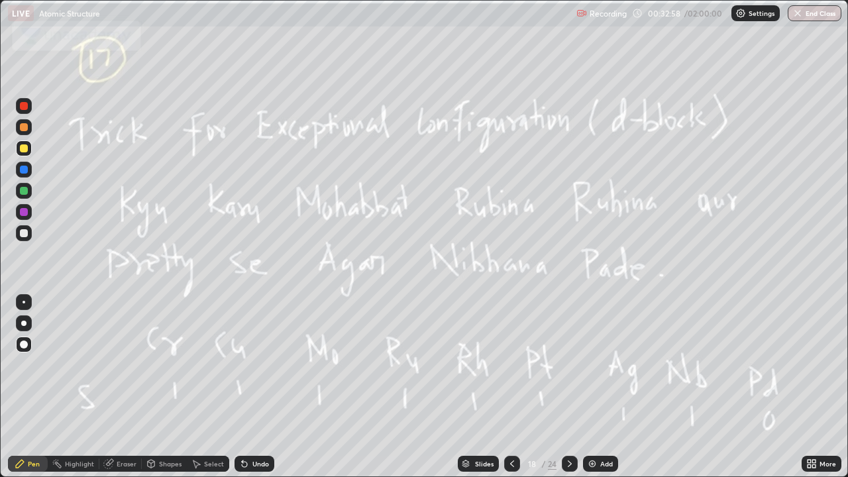
click at [607, 387] on div "Add" at bounding box center [600, 464] width 35 height 16
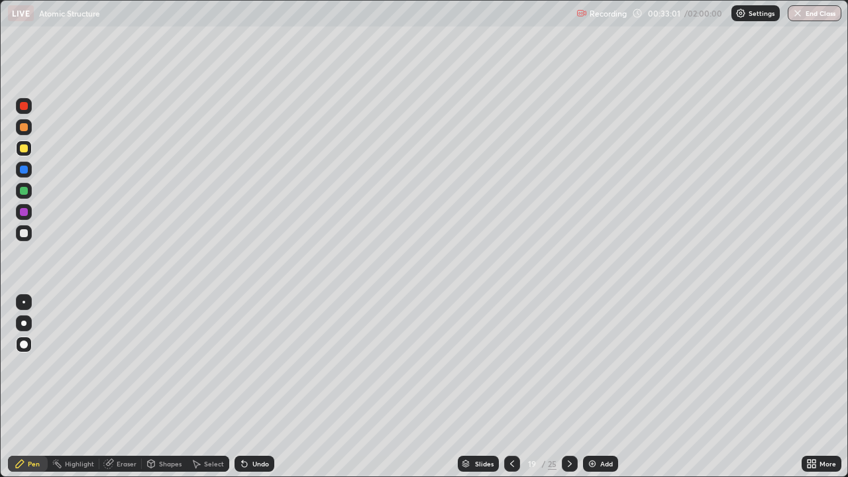
click at [568, 387] on icon at bounding box center [570, 463] width 4 height 7
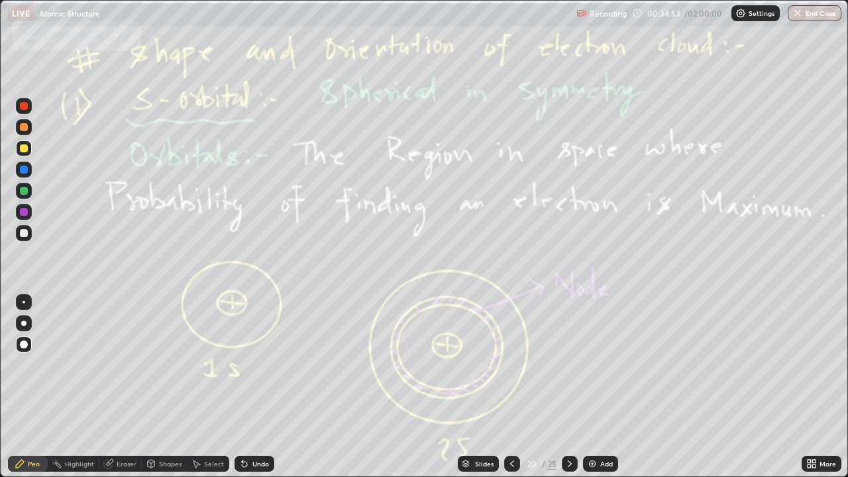
click at [572, 387] on div at bounding box center [570, 464] width 16 height 27
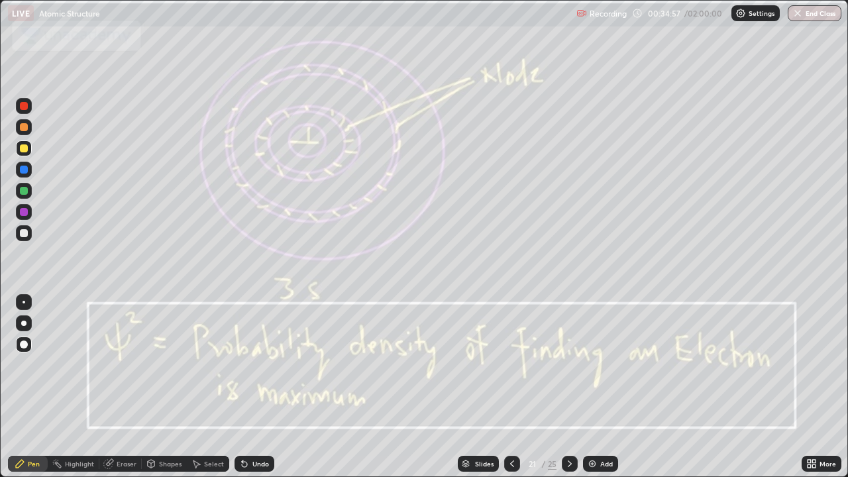
click at [568, 387] on icon at bounding box center [570, 464] width 11 height 11
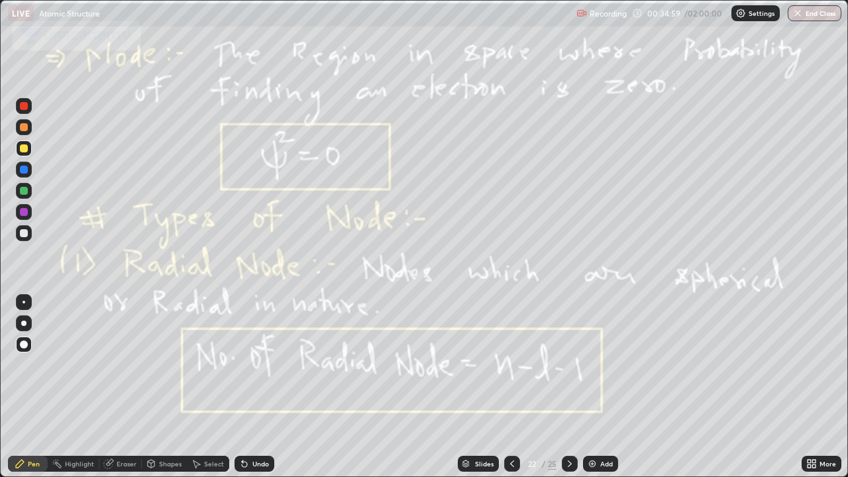
click at [511, 387] on icon at bounding box center [512, 464] width 11 height 11
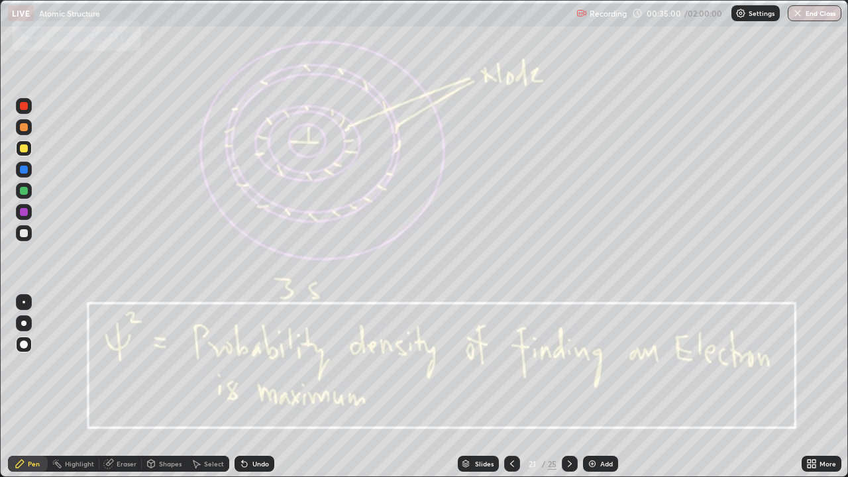
click at [510, 387] on icon at bounding box center [512, 464] width 11 height 11
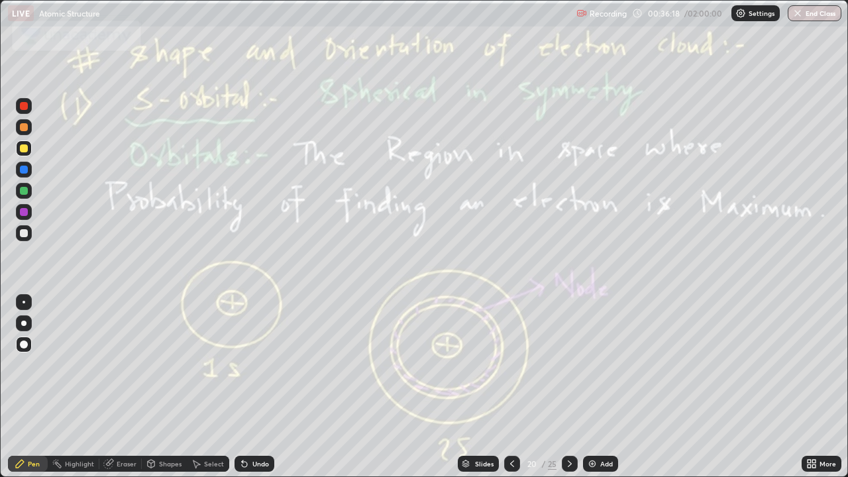
click at [23, 197] on div at bounding box center [24, 191] width 16 height 16
click at [567, 387] on icon at bounding box center [570, 464] width 11 height 11
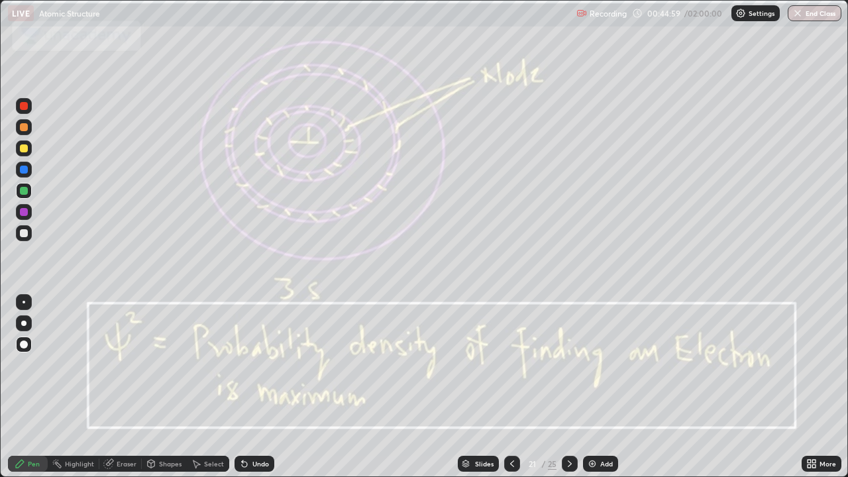
click at [22, 150] on div at bounding box center [24, 148] width 8 height 8
click at [22, 191] on div at bounding box center [24, 191] width 8 height 8
click at [252, 387] on div "Undo" at bounding box center [260, 463] width 17 height 7
click at [256, 387] on div "Undo" at bounding box center [260, 463] width 17 height 7
click at [255, 387] on div "Undo" at bounding box center [260, 463] width 17 height 7
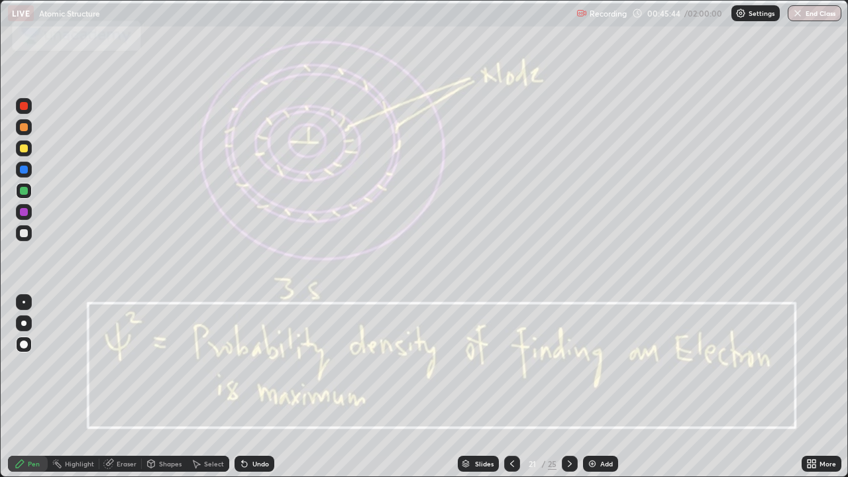
click at [256, 387] on div "Undo" at bounding box center [260, 463] width 17 height 7
click at [257, 387] on div "Undo" at bounding box center [260, 463] width 17 height 7
click at [256, 387] on div "Undo" at bounding box center [260, 463] width 17 height 7
click at [123, 387] on div "Eraser" at bounding box center [127, 463] width 20 height 7
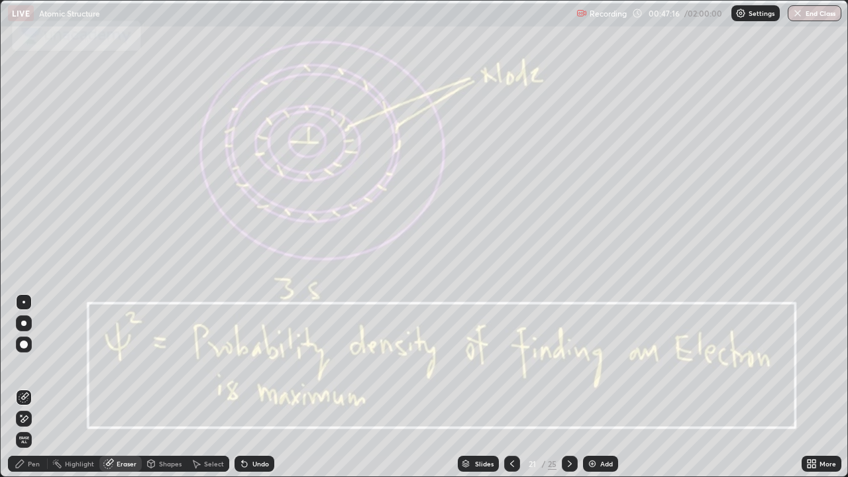
click at [29, 387] on div "Pen" at bounding box center [34, 463] width 12 height 7
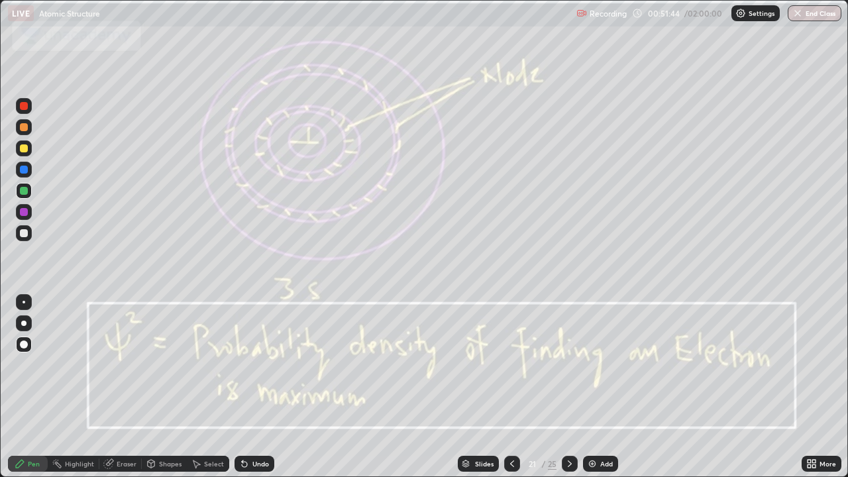
click at [568, 387] on icon at bounding box center [570, 464] width 11 height 11
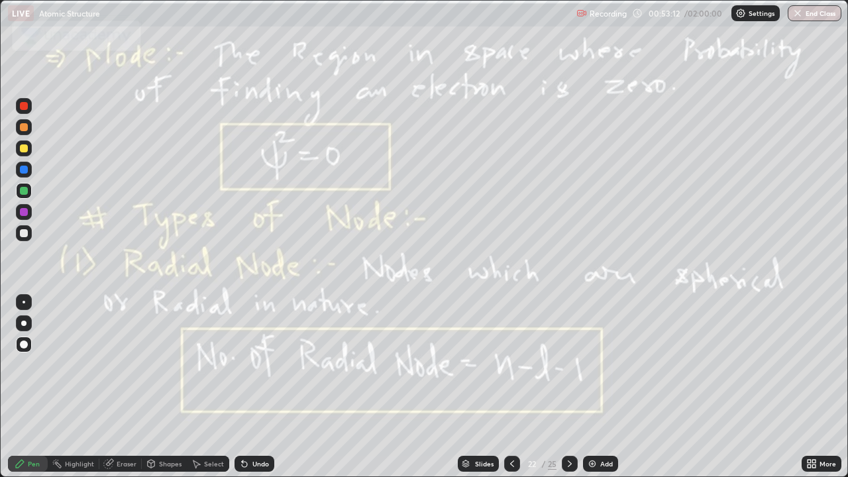
click at [25, 195] on div at bounding box center [24, 191] width 16 height 16
click at [570, 387] on icon at bounding box center [570, 463] width 4 height 7
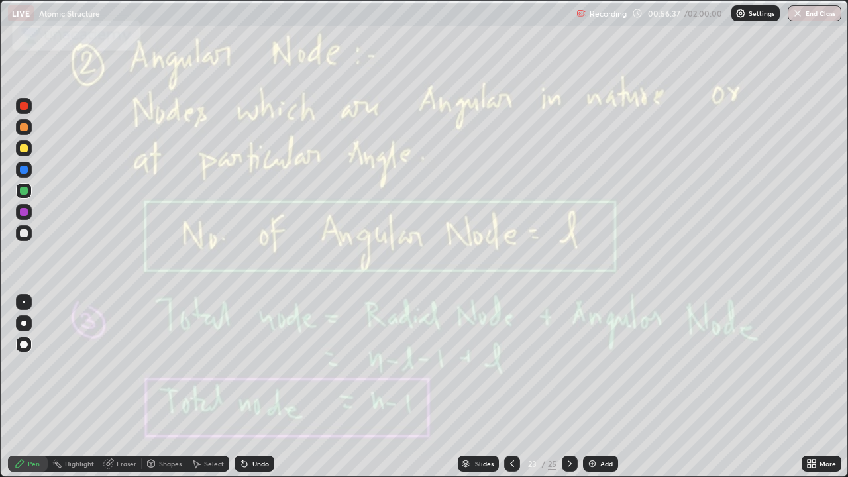
click at [25, 190] on div at bounding box center [24, 191] width 8 height 8
click at [205, 387] on div "Select" at bounding box center [214, 463] width 20 height 7
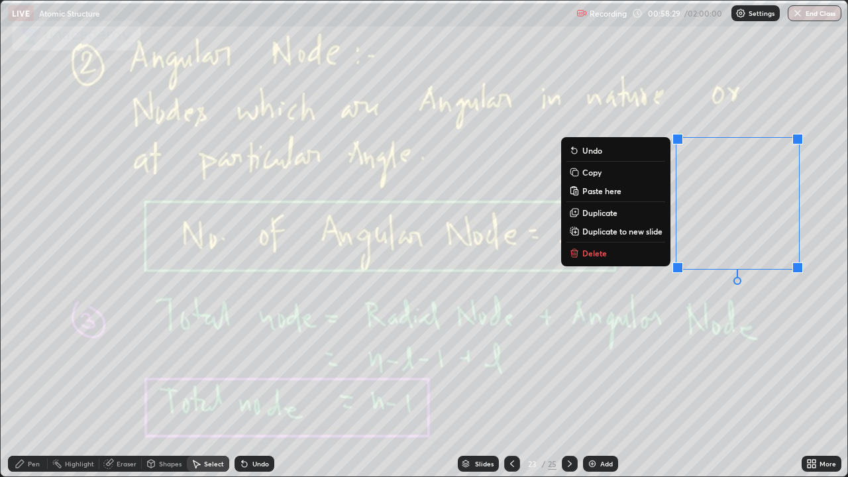
click at [627, 255] on button "Delete" at bounding box center [616, 253] width 99 height 16
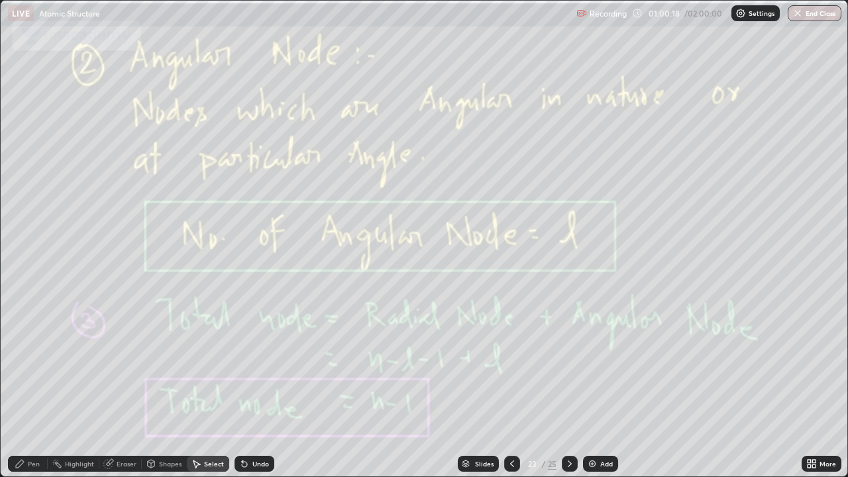
click at [568, 387] on icon at bounding box center [570, 464] width 11 height 11
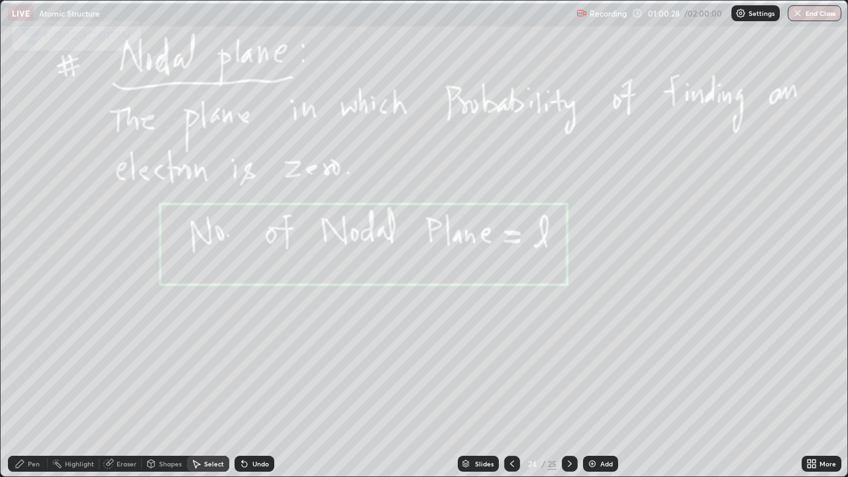
click at [164, 387] on div "Shapes" at bounding box center [170, 463] width 23 height 7
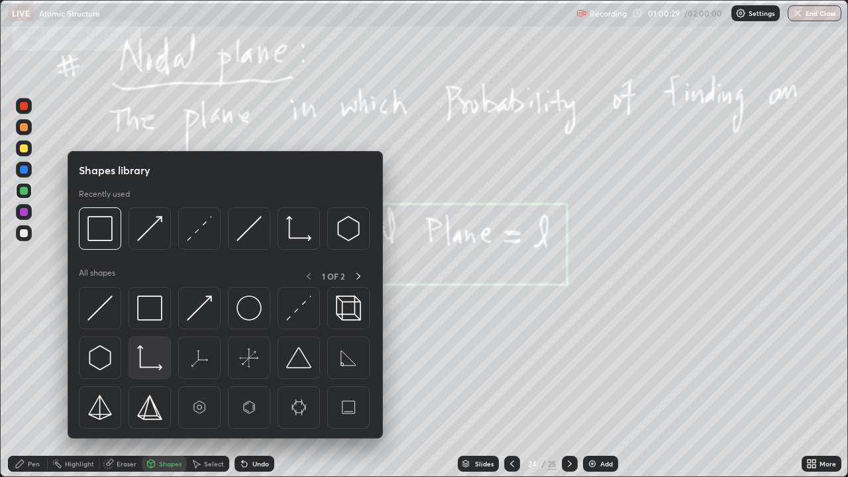
click at [147, 358] on img at bounding box center [149, 357] width 25 height 25
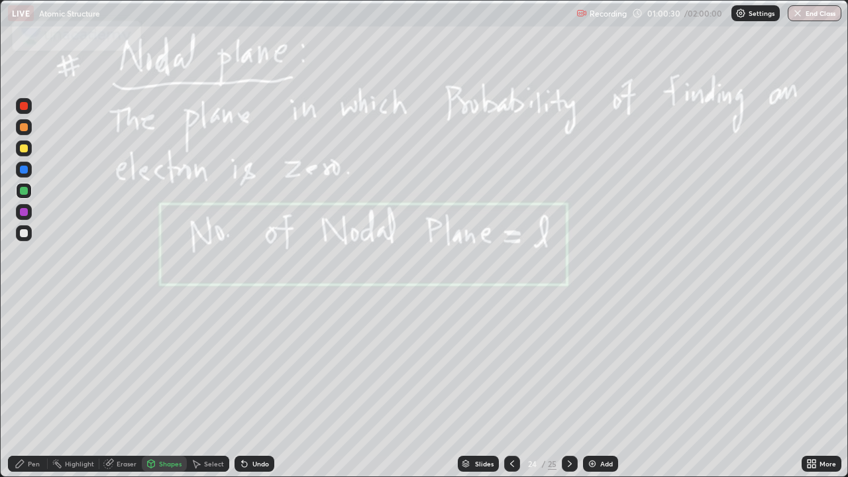
click at [26, 236] on div at bounding box center [24, 233] width 8 height 8
click at [156, 387] on div "Shapes" at bounding box center [164, 464] width 45 height 16
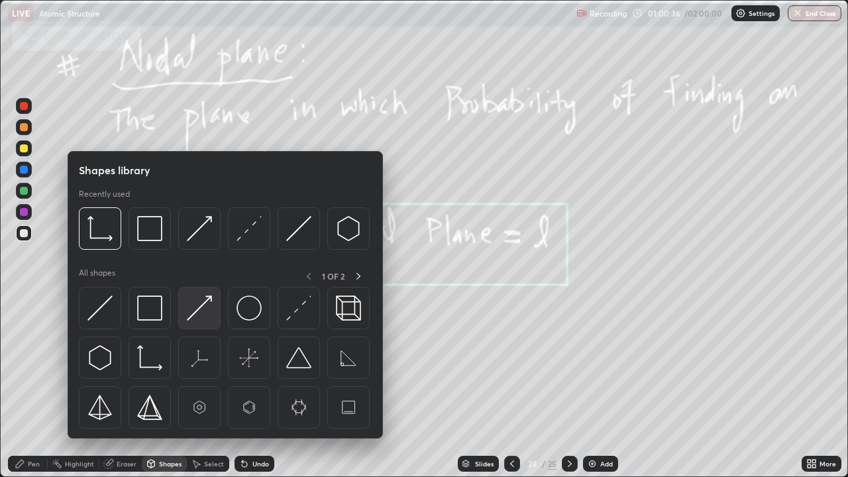
click at [206, 309] on img at bounding box center [199, 308] width 25 height 25
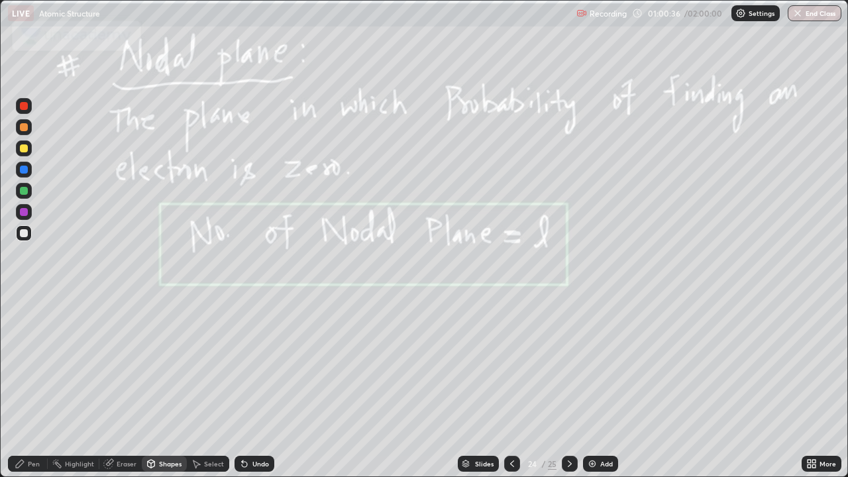
click at [29, 237] on div at bounding box center [24, 233] width 16 height 16
click at [35, 387] on div "Pen" at bounding box center [34, 463] width 12 height 7
click at [26, 153] on div at bounding box center [24, 148] width 16 height 16
click at [258, 387] on div "Undo" at bounding box center [260, 463] width 17 height 7
click at [248, 387] on div "Undo" at bounding box center [255, 464] width 40 height 16
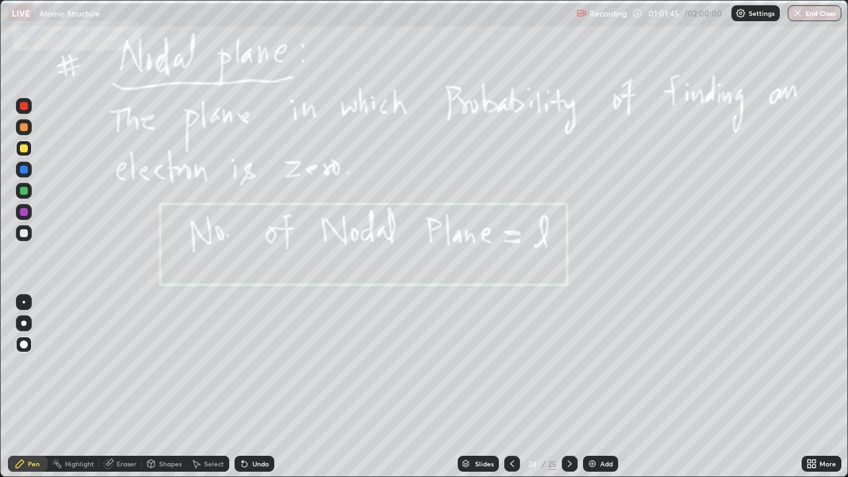
click at [248, 387] on div "Undo" at bounding box center [255, 464] width 40 height 16
click at [254, 387] on div "Undo" at bounding box center [260, 463] width 17 height 7
click at [261, 387] on div "Undo" at bounding box center [255, 464] width 40 height 16
click at [568, 387] on icon at bounding box center [570, 464] width 11 height 11
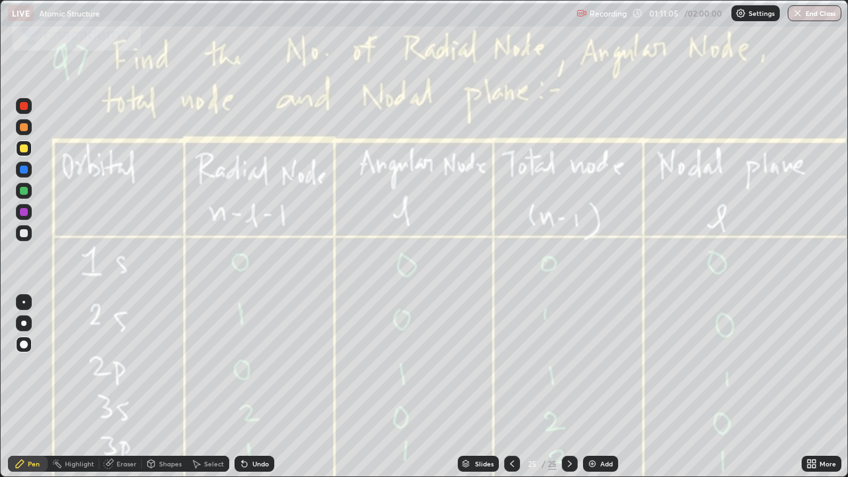
click at [606, 387] on div "Add" at bounding box center [606, 463] width 13 height 7
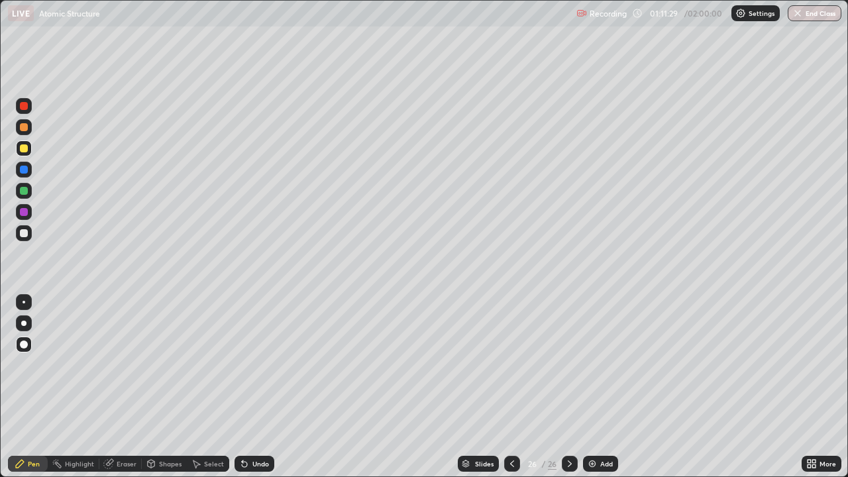
click at [201, 387] on div "Select" at bounding box center [208, 464] width 42 height 16
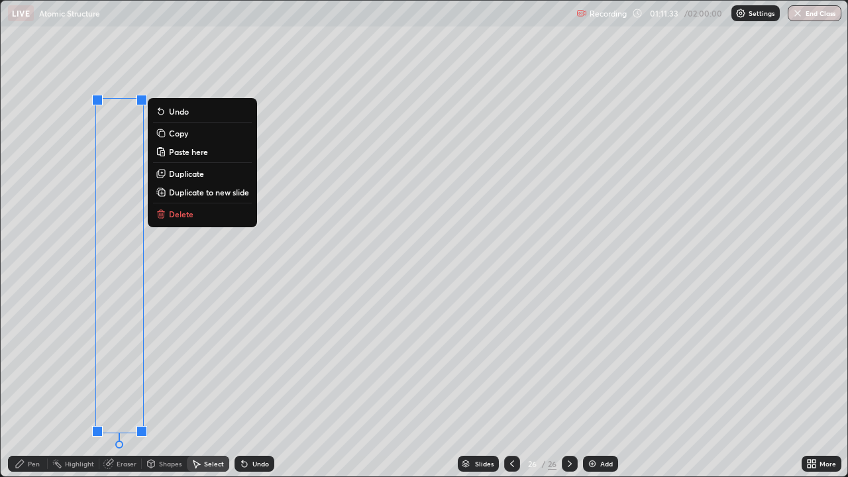
click at [34, 387] on div "Pen" at bounding box center [28, 464] width 40 height 16
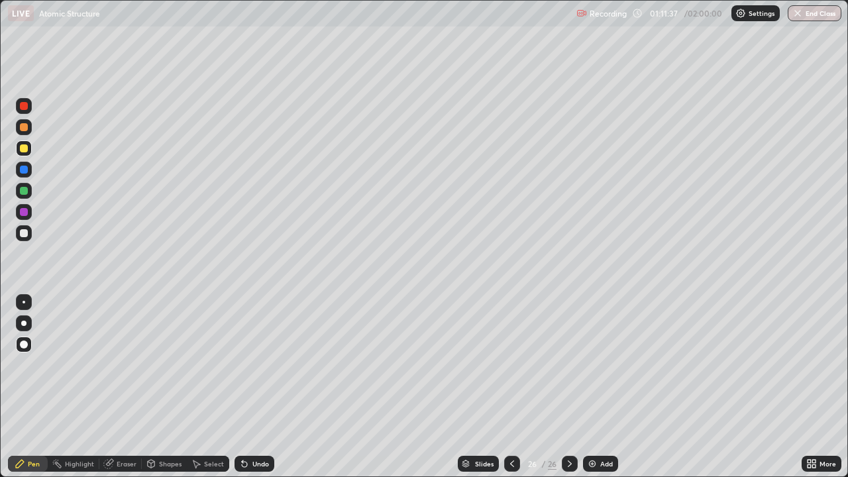
click at [814, 387] on icon at bounding box center [813, 461] width 3 height 3
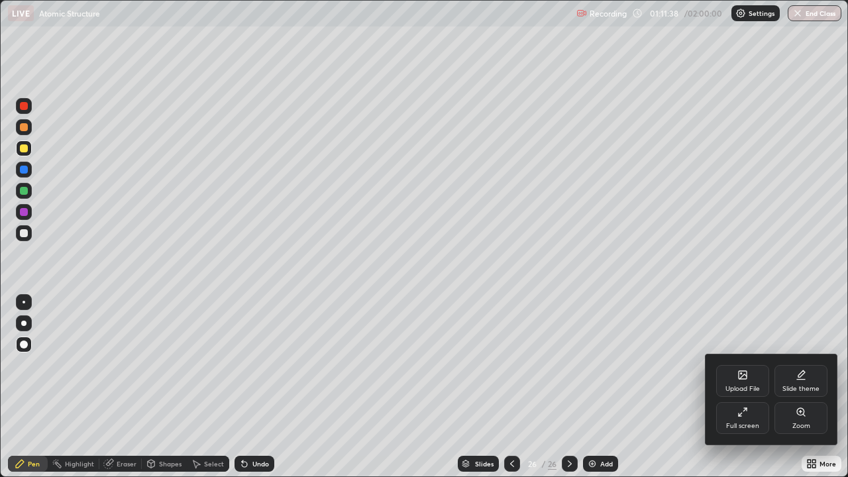
click at [738, 387] on div "Full screen" at bounding box center [742, 418] width 53 height 32
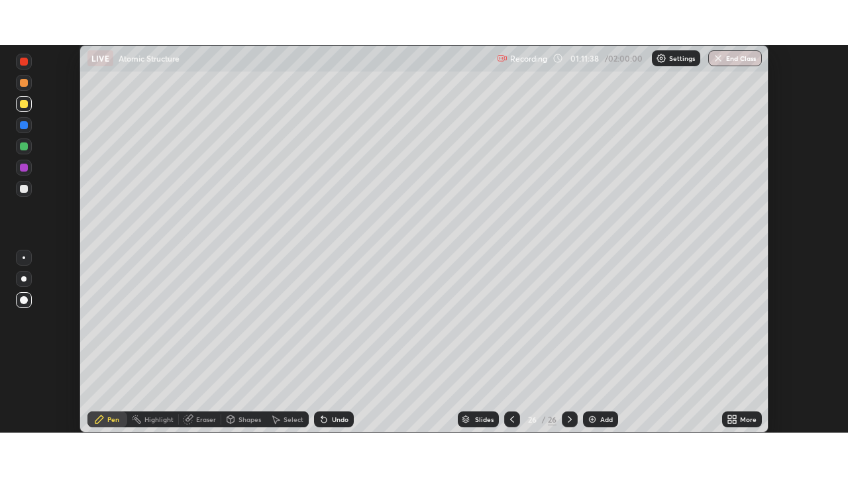
scroll to position [65870, 65410]
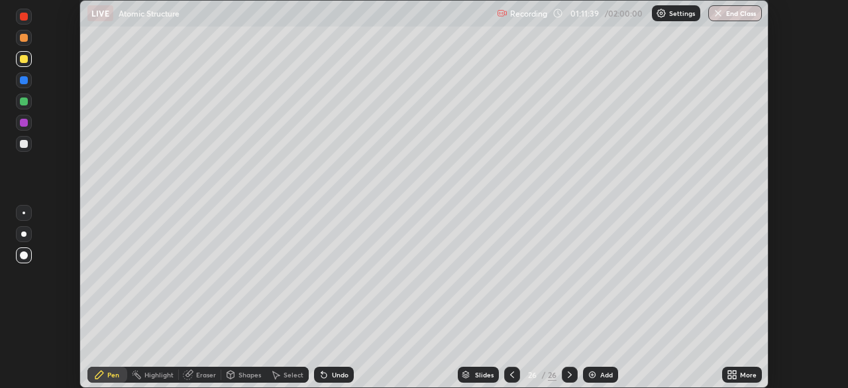
click at [728, 372] on icon at bounding box center [729, 371] width 3 height 3
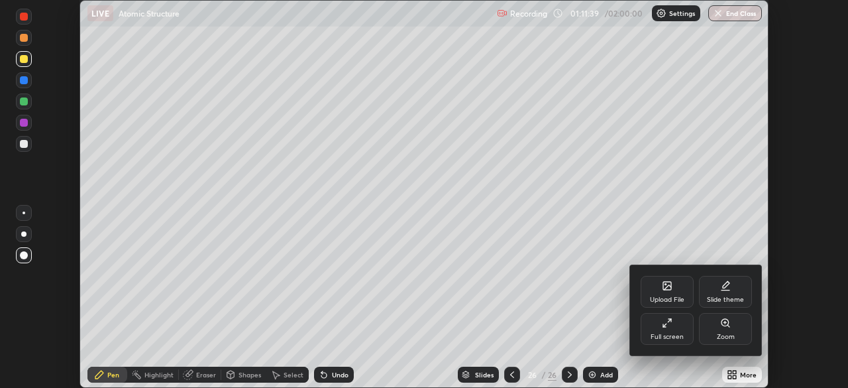
click at [675, 333] on div "Full screen" at bounding box center [667, 336] width 33 height 7
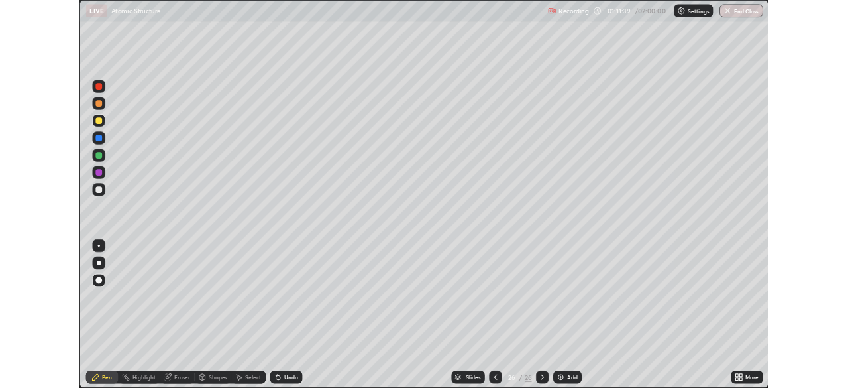
scroll to position [477, 848]
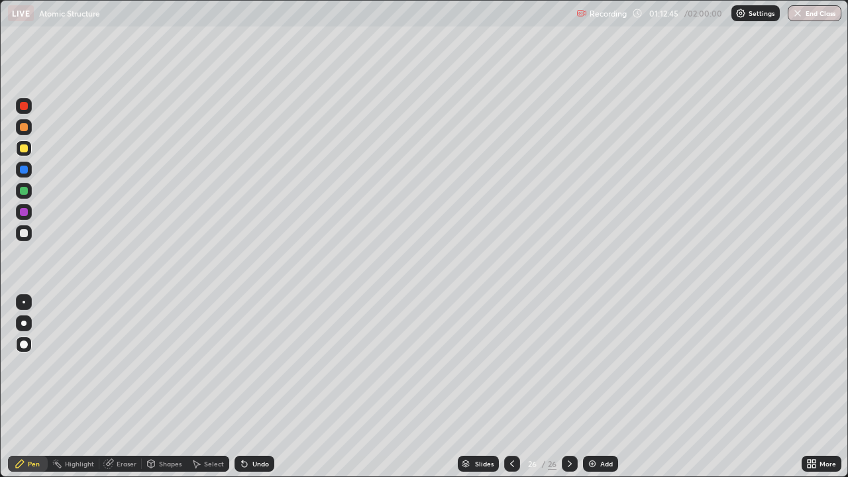
click at [511, 387] on div at bounding box center [512, 464] width 16 height 16
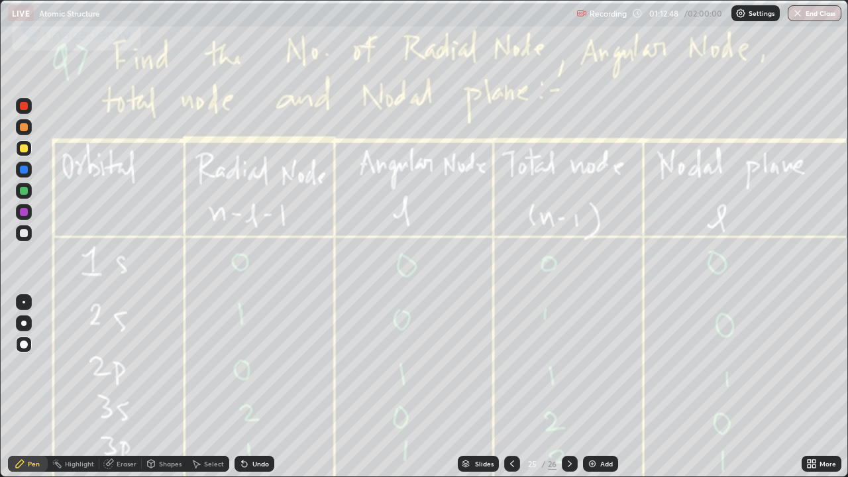
click at [568, 387] on icon at bounding box center [570, 464] width 11 height 11
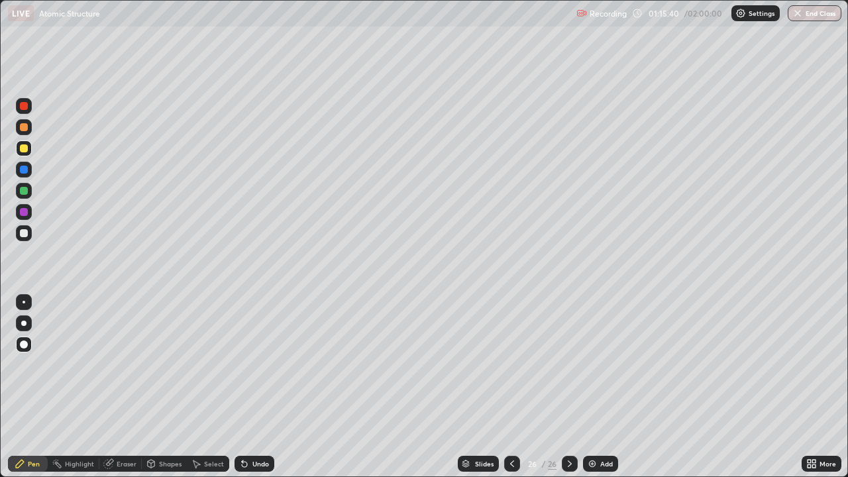
click at [809, 387] on icon at bounding box center [809, 465] width 3 height 3
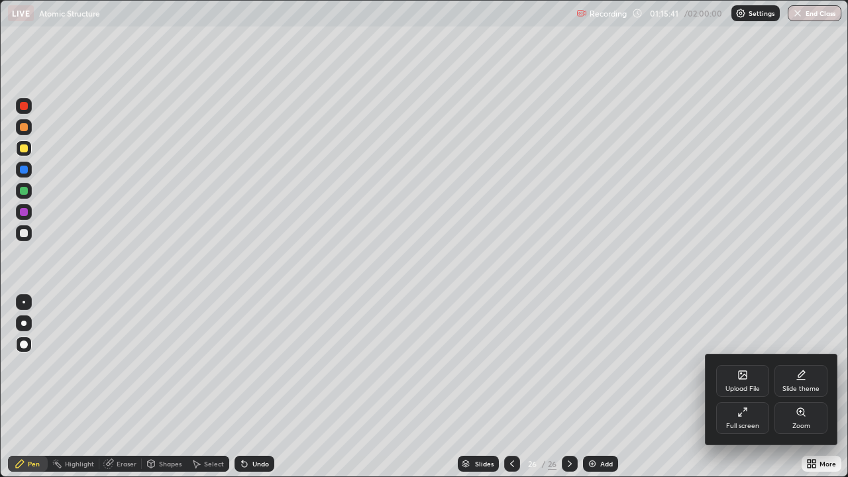
click at [747, 377] on icon at bounding box center [743, 375] width 8 height 8
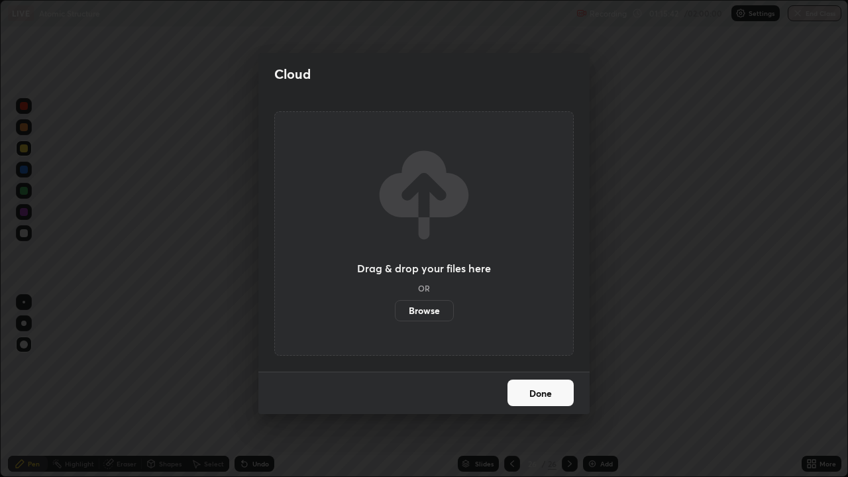
click at [426, 308] on label "Browse" at bounding box center [424, 310] width 59 height 21
click at [395, 308] on input "Browse" at bounding box center [395, 310] width 0 height 21
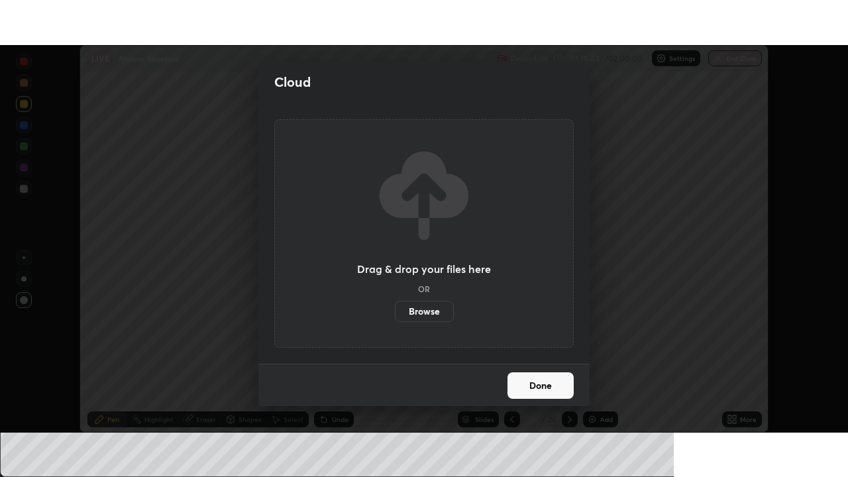
scroll to position [65870, 65410]
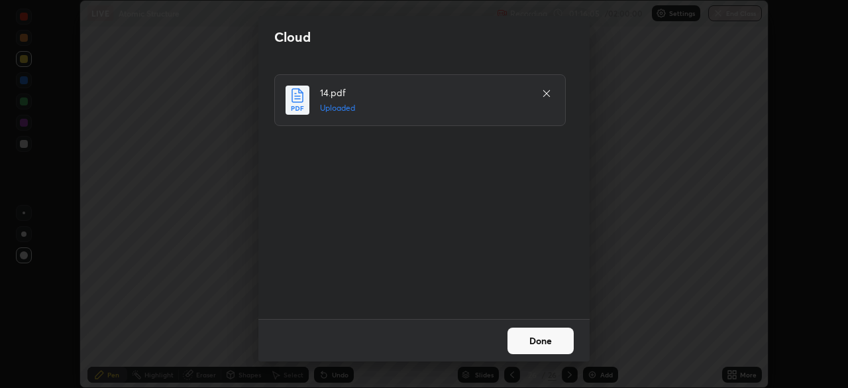
click at [550, 341] on button "Done" at bounding box center [541, 340] width 66 height 27
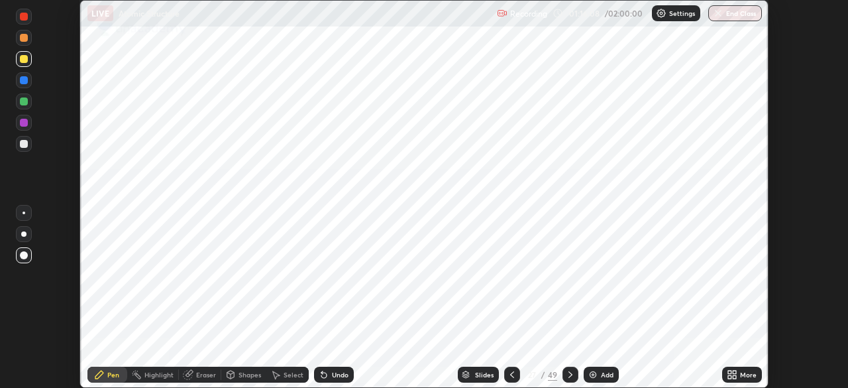
click at [734, 372] on icon at bounding box center [734, 371] width 3 height 3
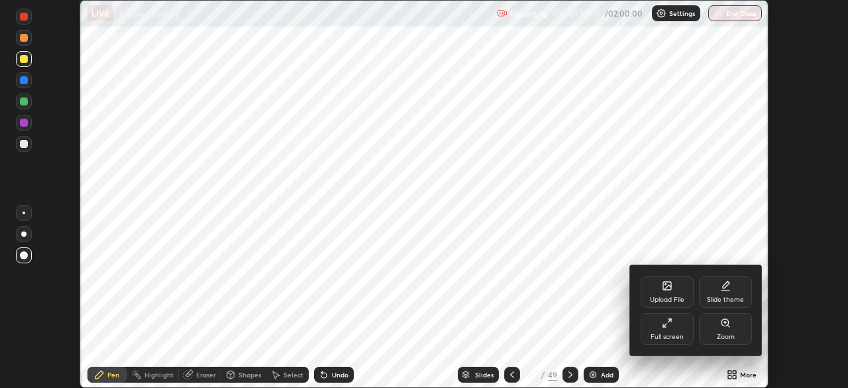
click at [671, 325] on icon at bounding box center [667, 322] width 11 height 11
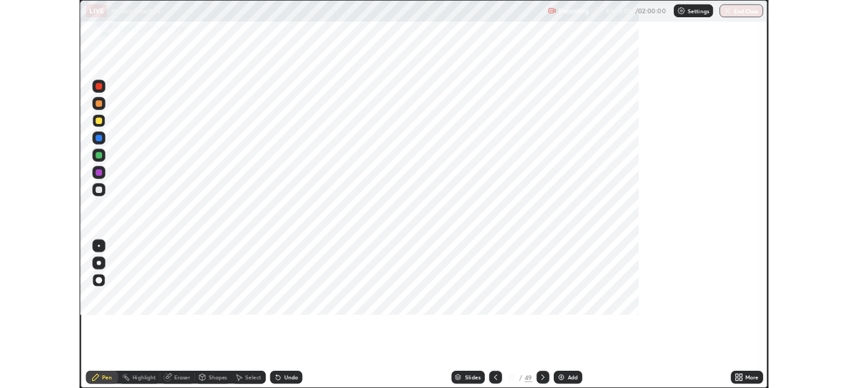
scroll to position [477, 848]
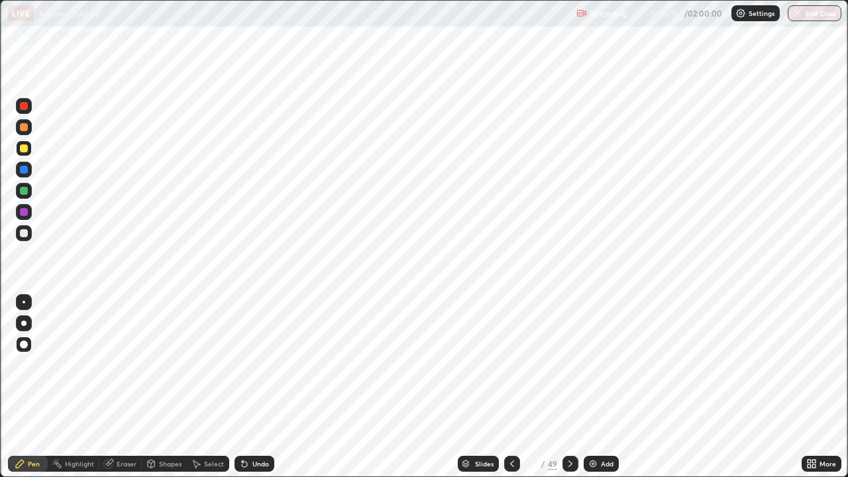
click at [569, 387] on icon at bounding box center [570, 464] width 11 height 11
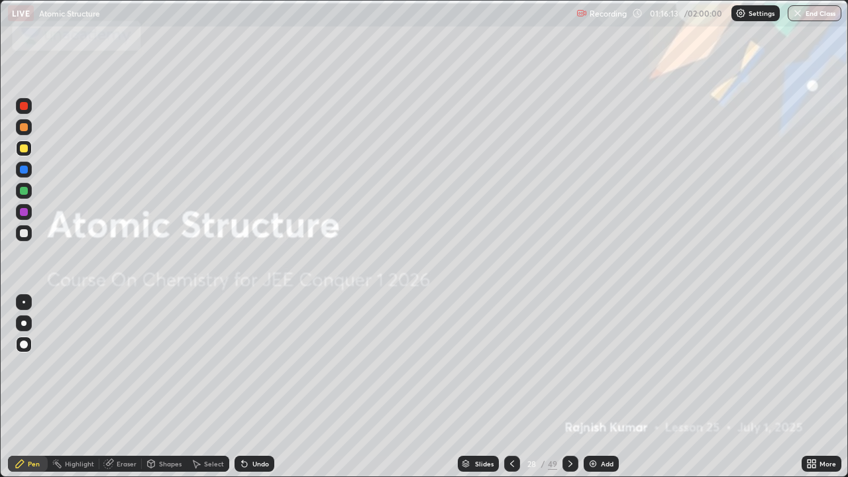
click at [567, 387] on icon at bounding box center [570, 464] width 11 height 11
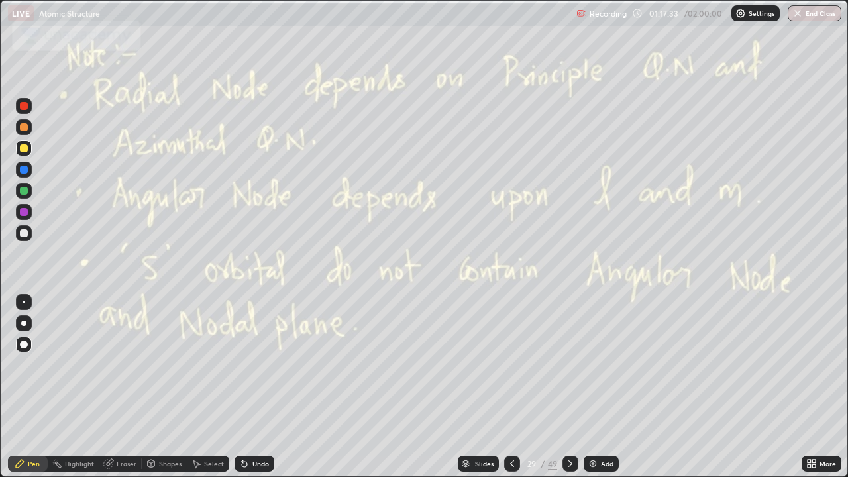
click at [25, 192] on div at bounding box center [24, 191] width 8 height 8
click at [568, 387] on icon at bounding box center [570, 464] width 11 height 11
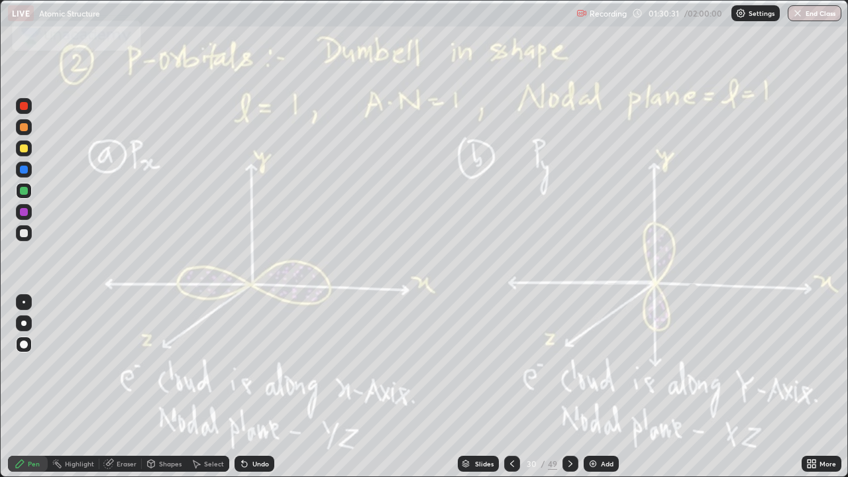
click at [570, 387] on icon at bounding box center [570, 464] width 11 height 11
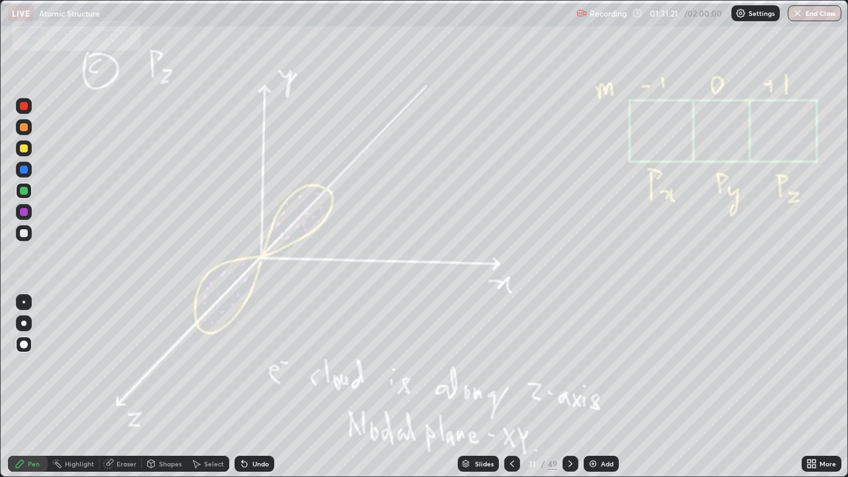
click at [24, 194] on div at bounding box center [24, 191] width 8 height 8
click at [568, 387] on icon at bounding box center [570, 464] width 11 height 11
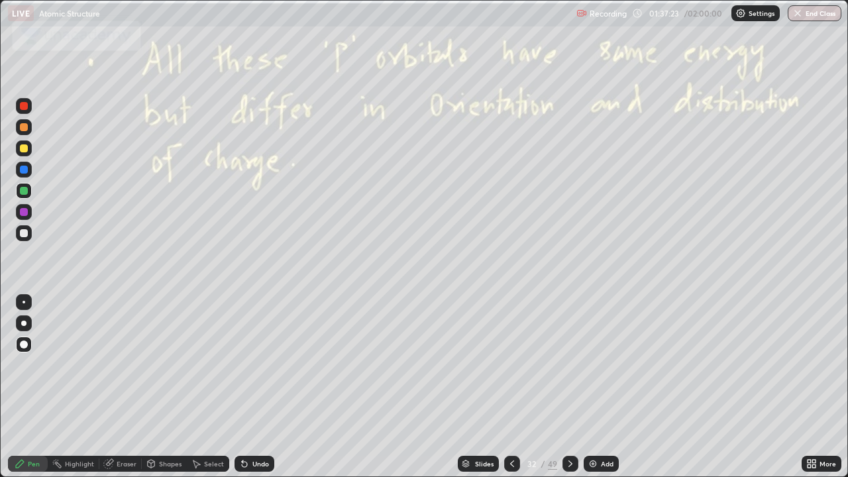
click at [570, 387] on icon at bounding box center [570, 463] width 4 height 7
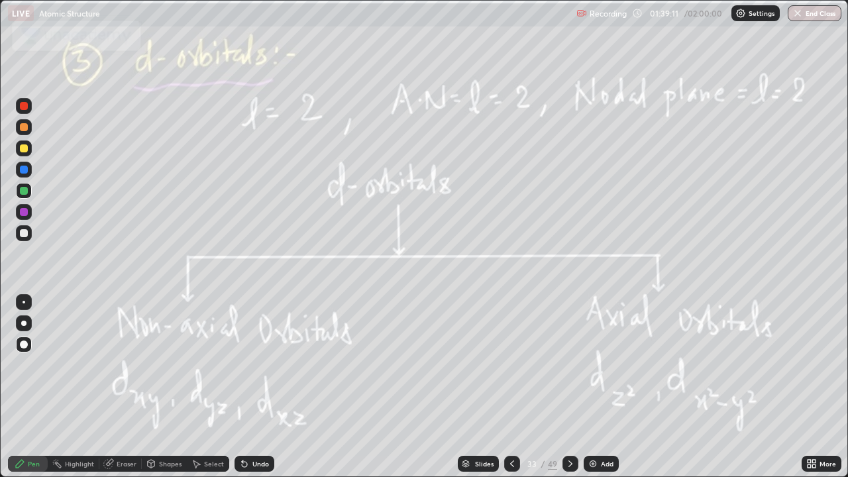
click at [21, 149] on div at bounding box center [24, 148] width 8 height 8
click at [568, 387] on icon at bounding box center [570, 464] width 11 height 11
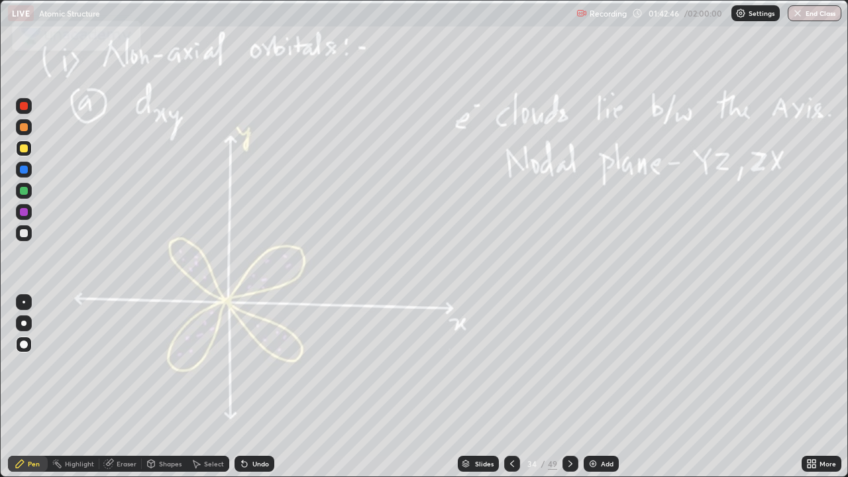
click at [27, 193] on div at bounding box center [24, 191] width 8 height 8
click at [574, 387] on div at bounding box center [571, 464] width 16 height 16
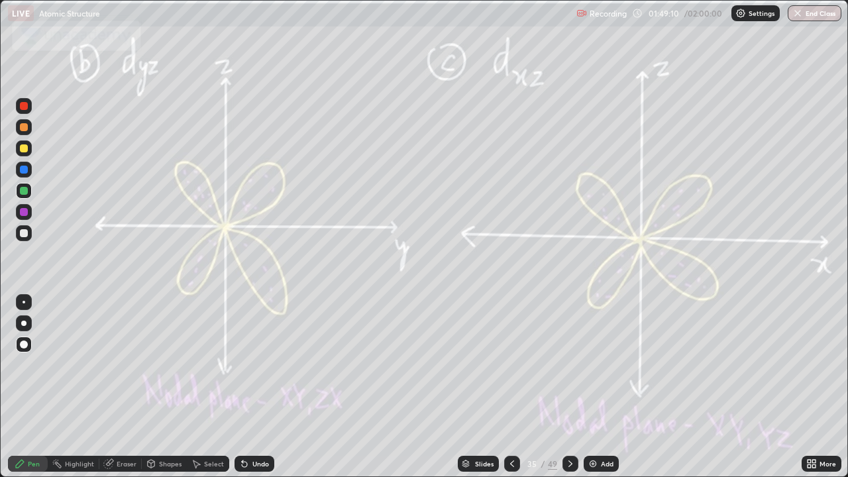
click at [568, 387] on icon at bounding box center [570, 464] width 11 height 11
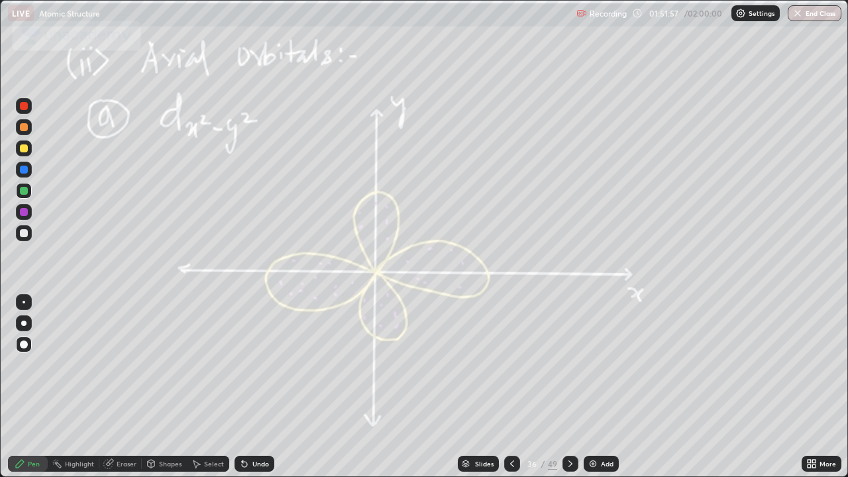
click at [568, 387] on icon at bounding box center [570, 464] width 11 height 11
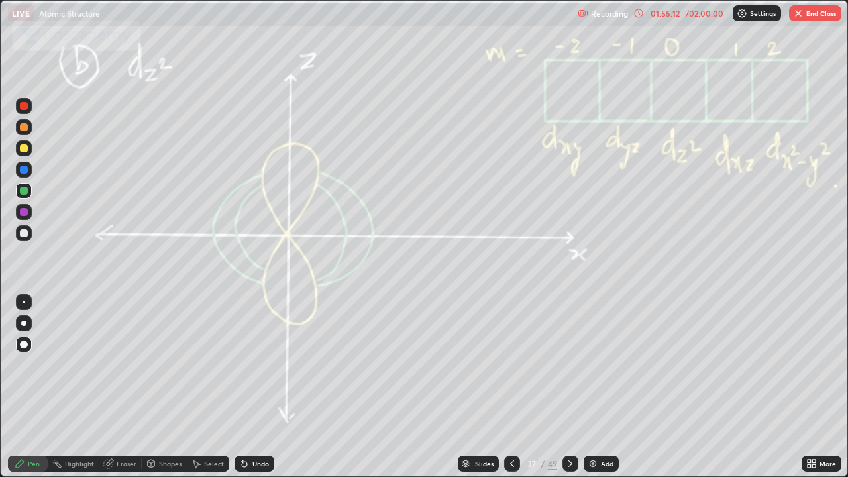
click at [568, 387] on icon at bounding box center [570, 464] width 11 height 11
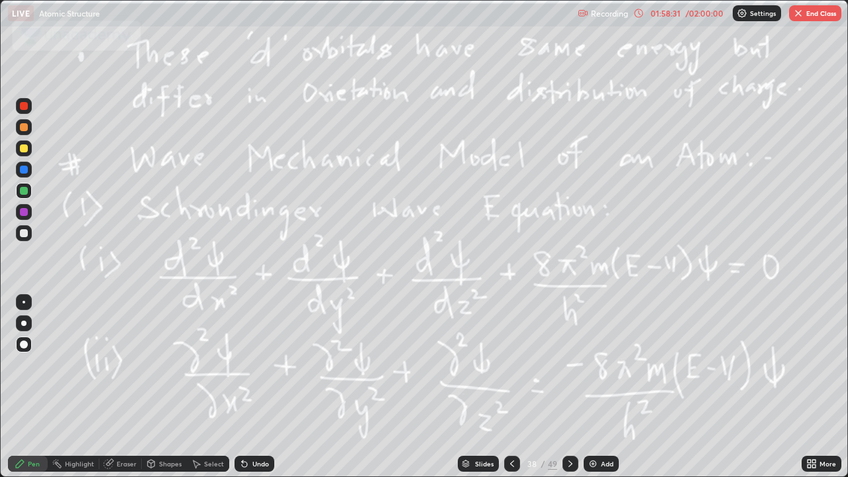
click at [820, 13] on button "End Class" at bounding box center [815, 13] width 52 height 16
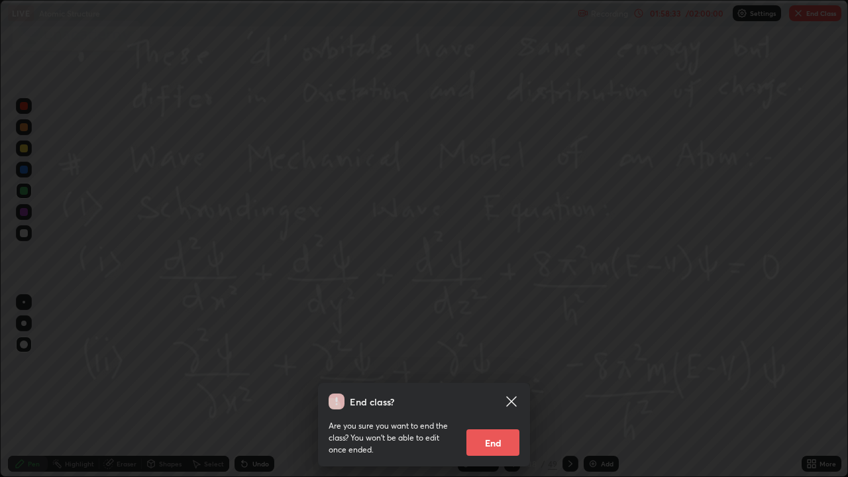
click at [496, 387] on button "End" at bounding box center [492, 442] width 53 height 27
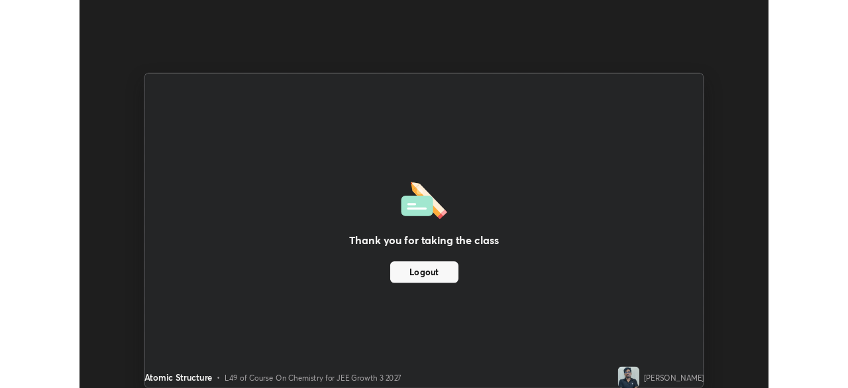
scroll to position [65870, 65410]
